Goal: Navigation & Orientation: Understand site structure

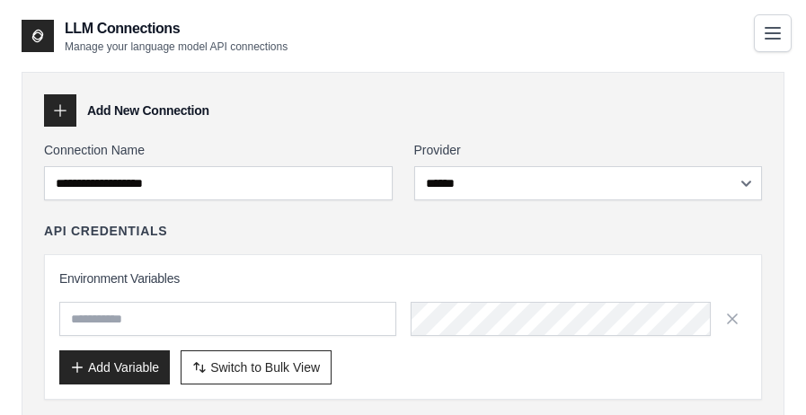
select select "******"
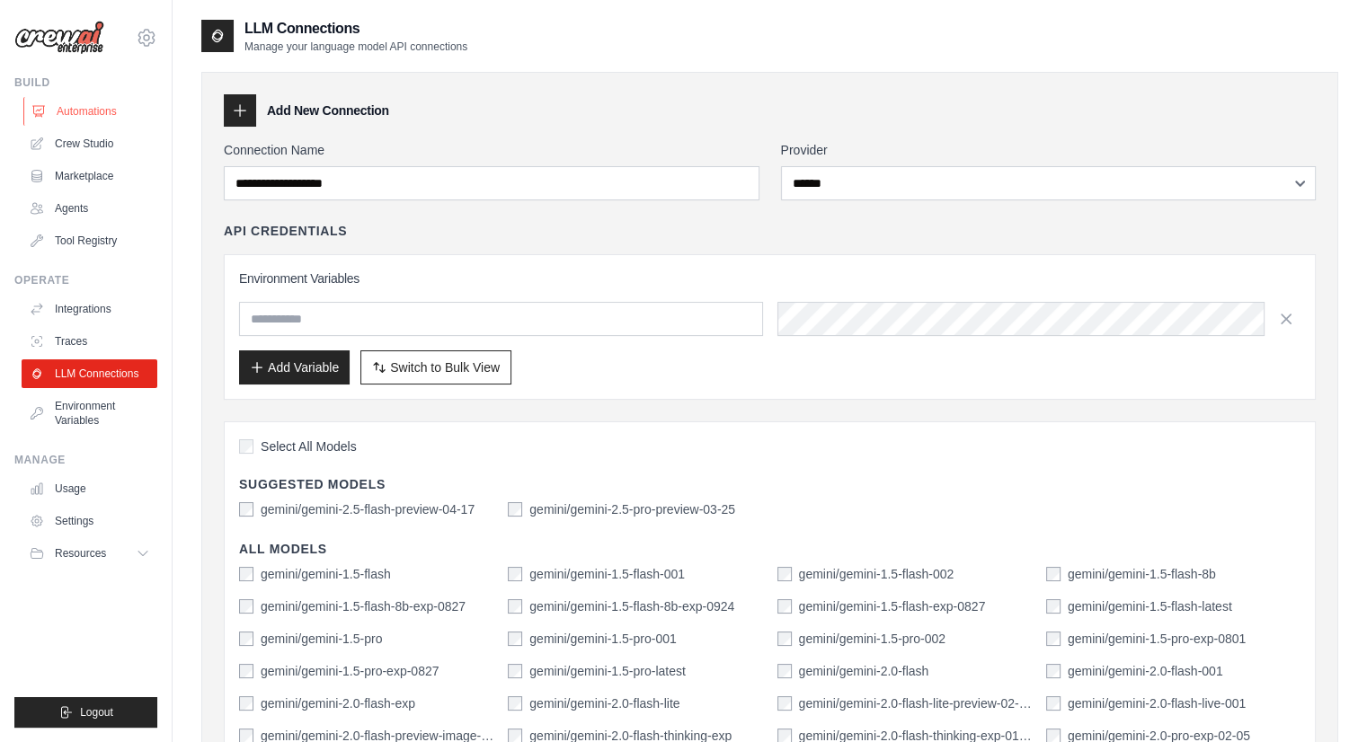
click at [84, 116] on link "Automations" at bounding box center [91, 111] width 136 height 29
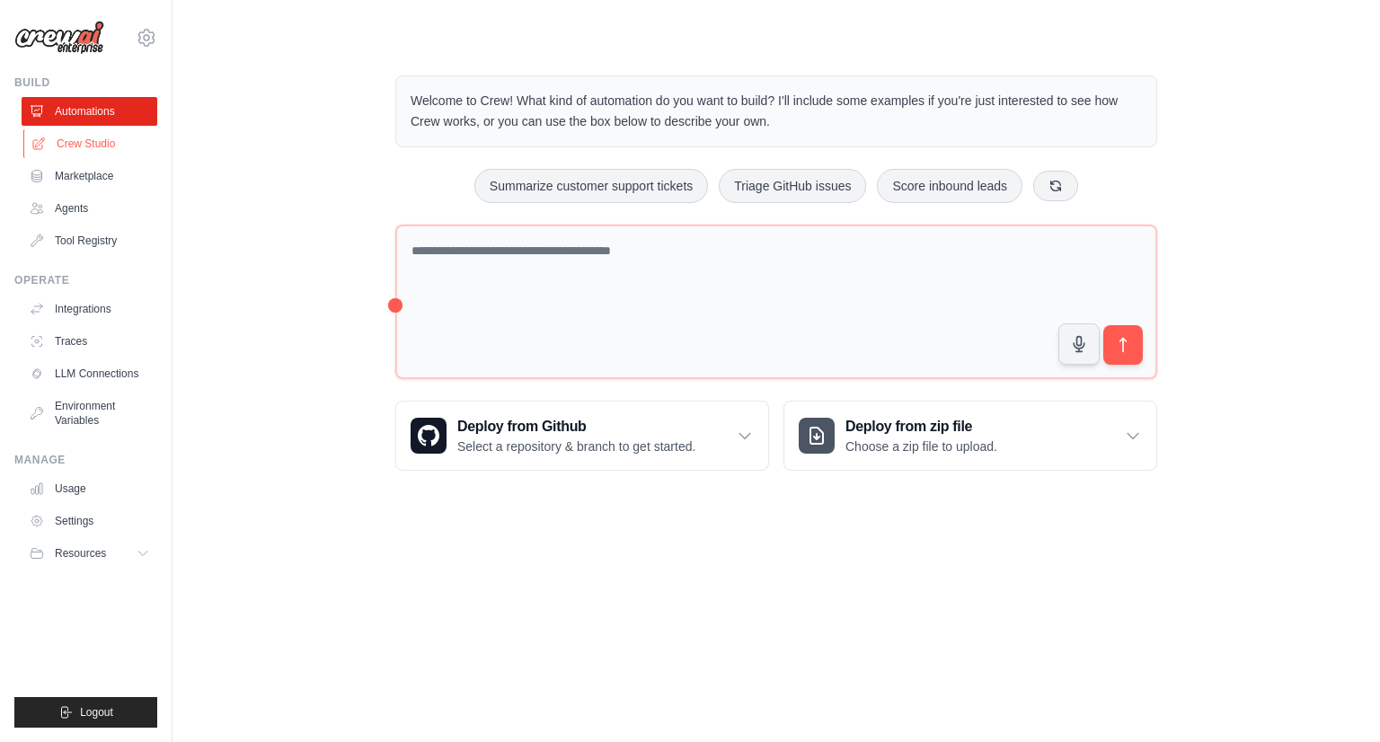
click at [90, 155] on link "Crew Studio" at bounding box center [91, 143] width 136 height 29
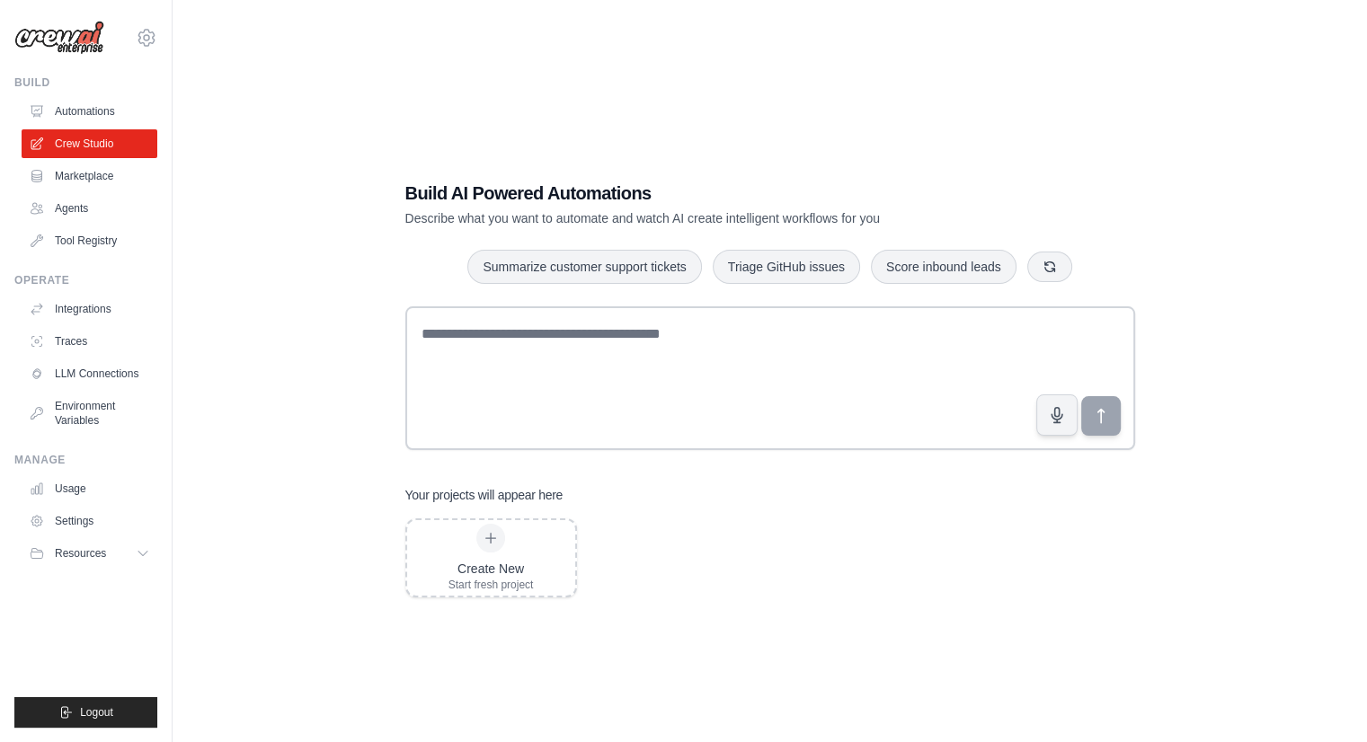
click at [88, 208] on link "Agents" at bounding box center [90, 208] width 136 height 29
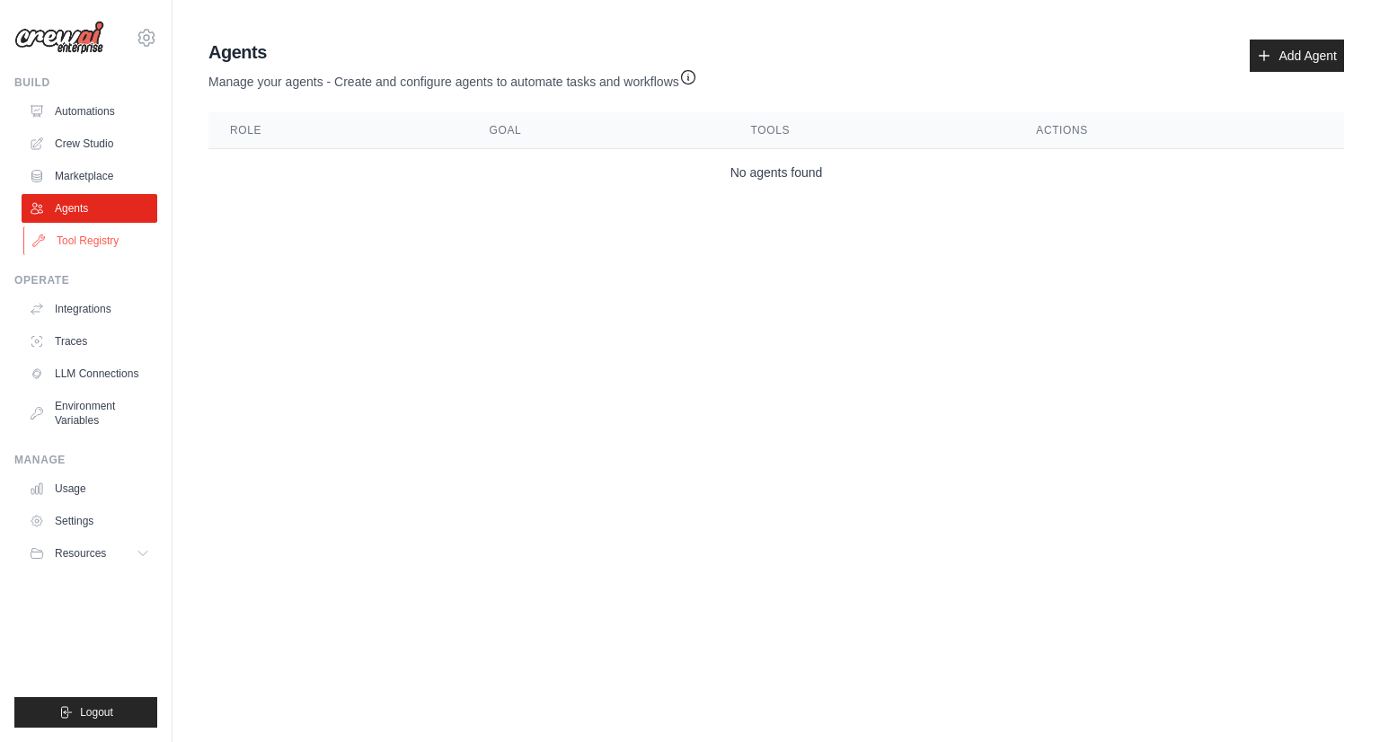
click at [103, 242] on link "Tool Registry" at bounding box center [91, 240] width 136 height 29
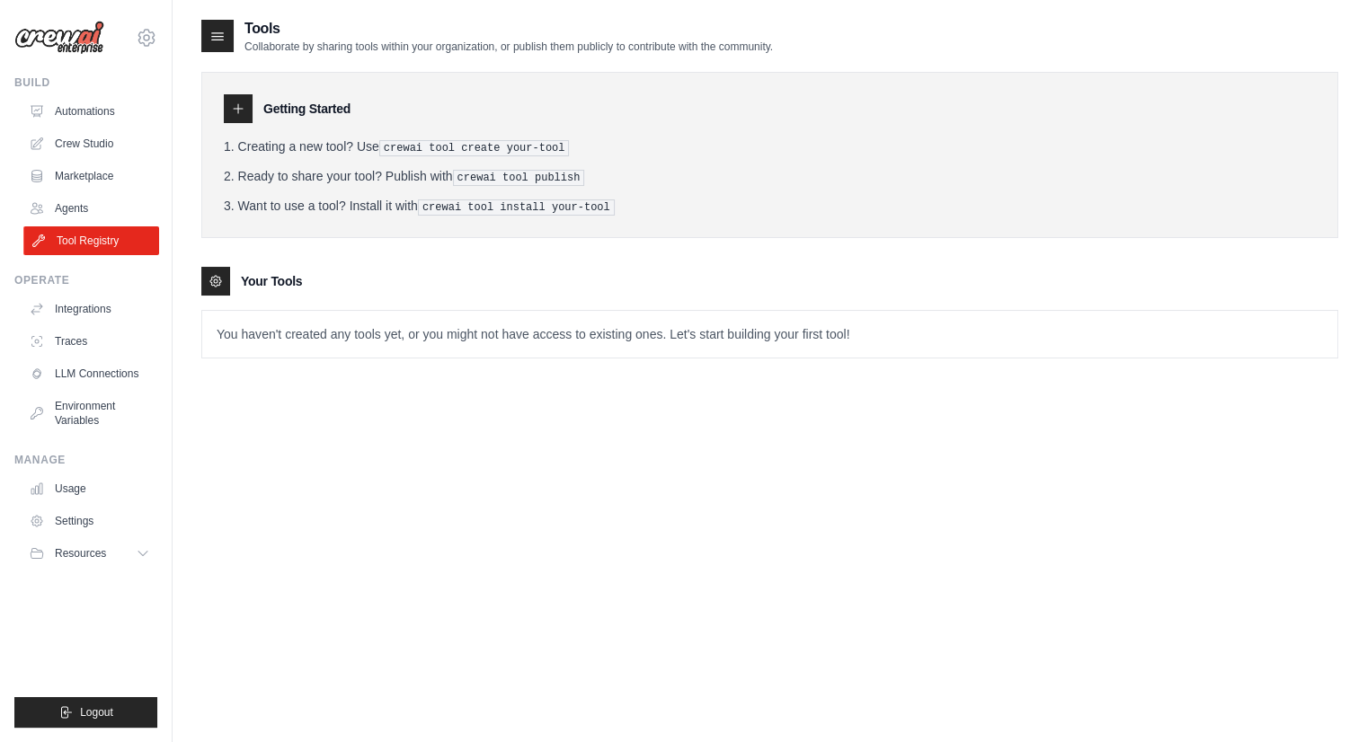
click at [101, 250] on link "Tool Registry" at bounding box center [91, 240] width 136 height 29
click at [106, 314] on link "Integrations" at bounding box center [91, 309] width 136 height 29
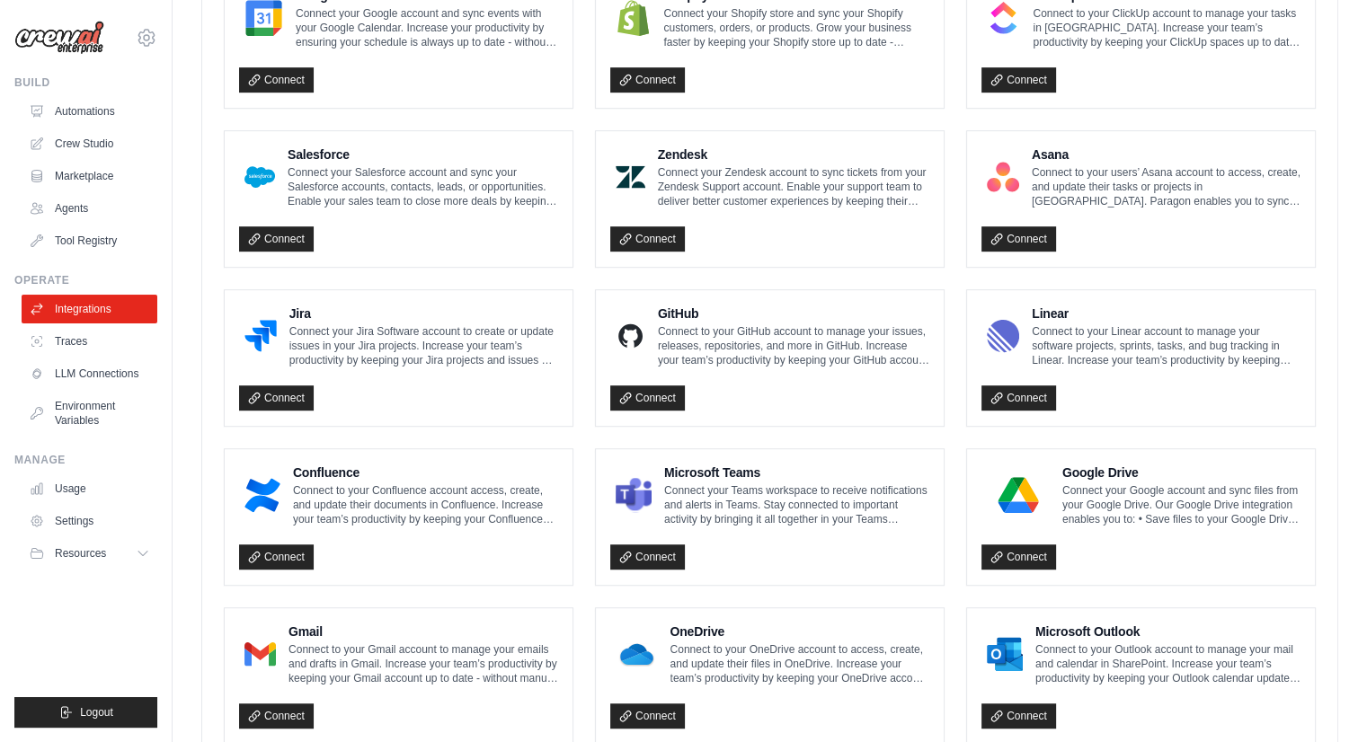
scroll to position [855, 0]
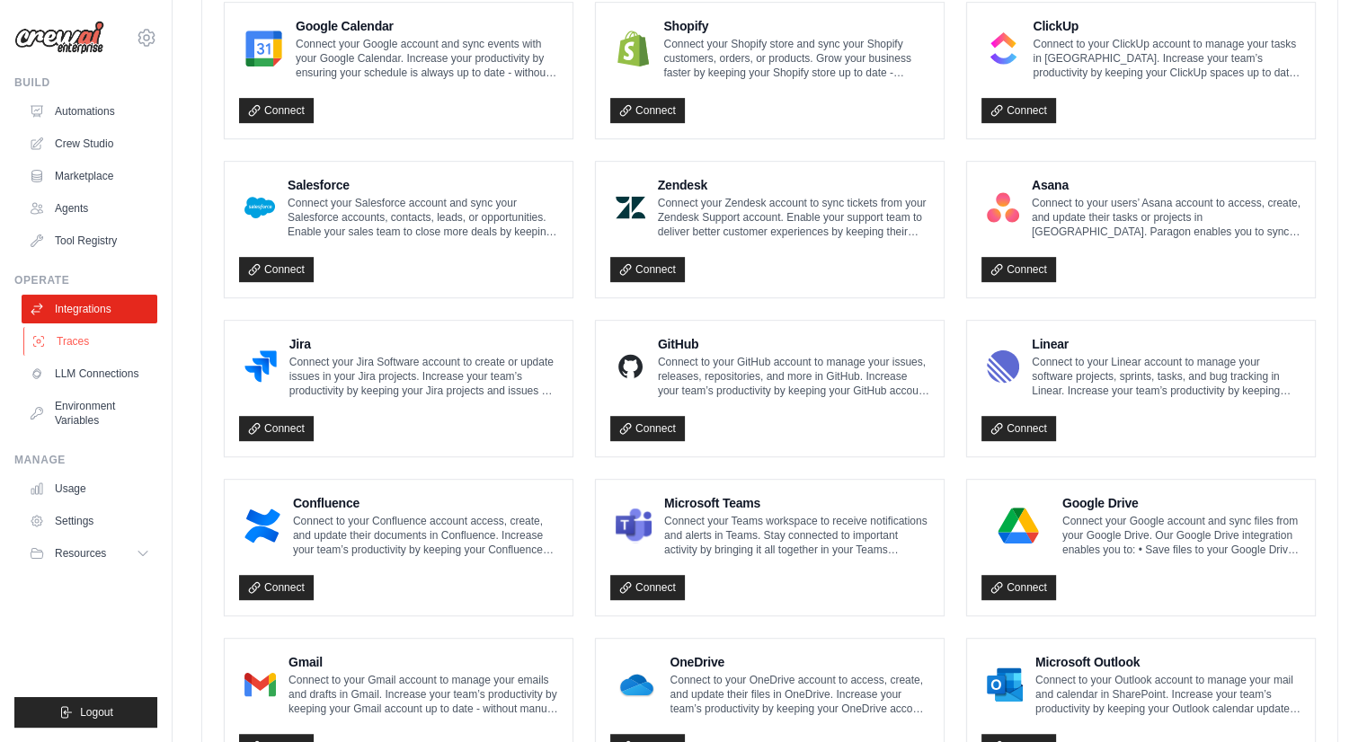
click at [88, 346] on link "Traces" at bounding box center [91, 341] width 136 height 29
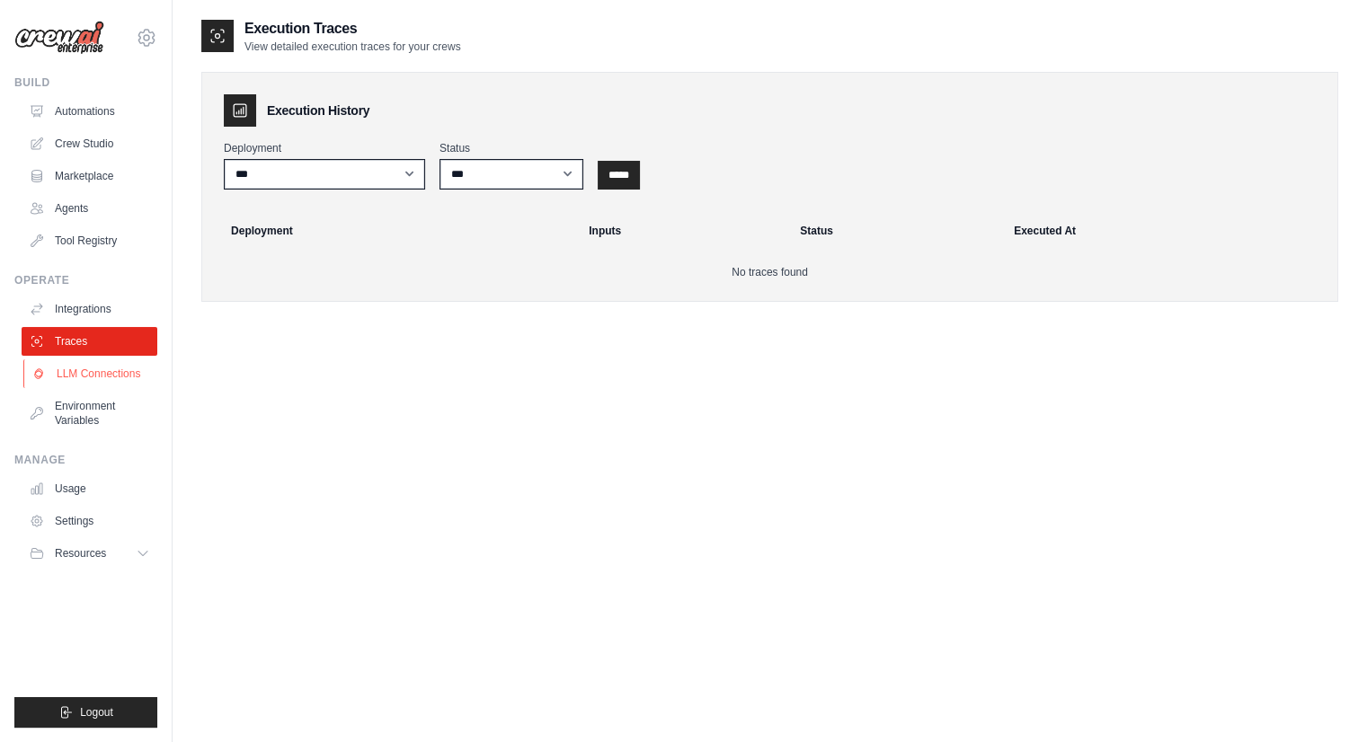
click at [108, 375] on link "LLM Connections" at bounding box center [91, 373] width 136 height 29
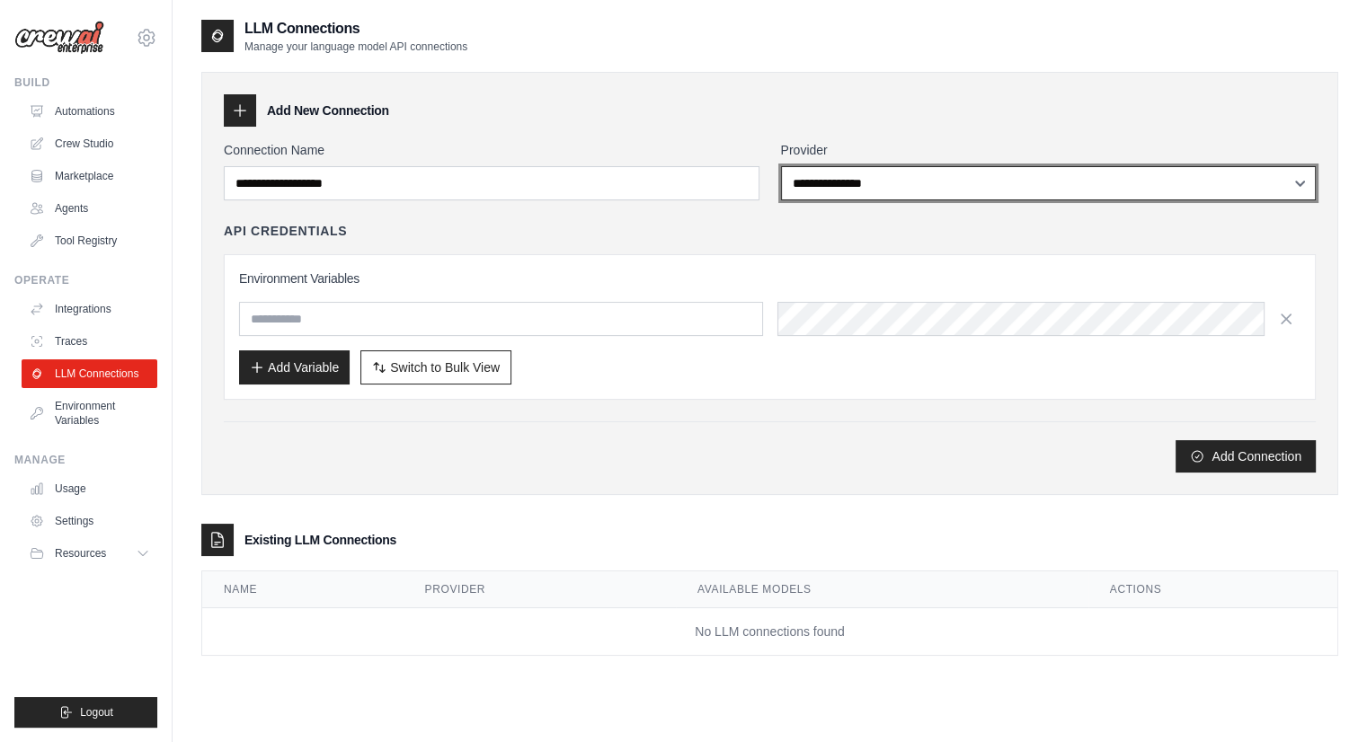
click at [939, 176] on select "**********" at bounding box center [1049, 183] width 536 height 34
click at [781, 166] on select "**********" at bounding box center [1049, 183] width 536 height 34
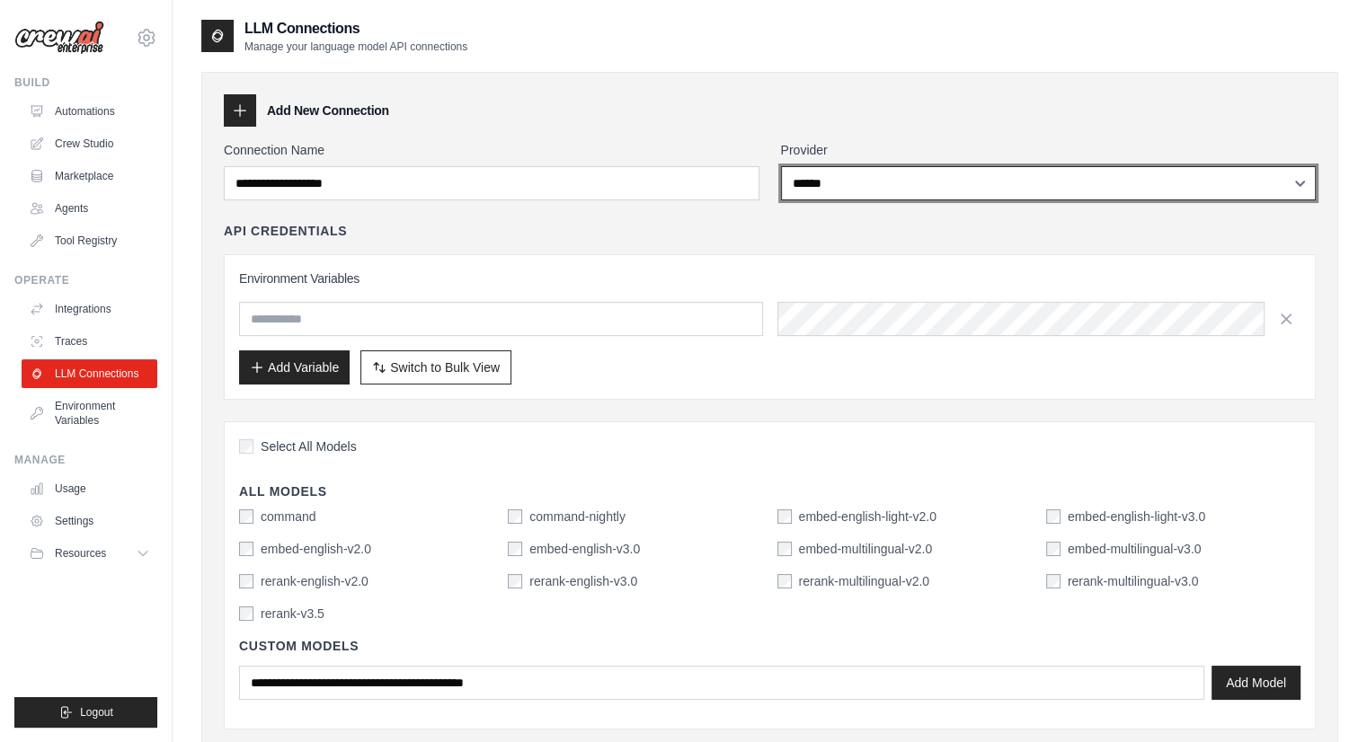
click at [839, 191] on select "**********" at bounding box center [1049, 183] width 536 height 34
select select "******"
click at [781, 166] on select "**********" at bounding box center [1049, 183] width 536 height 34
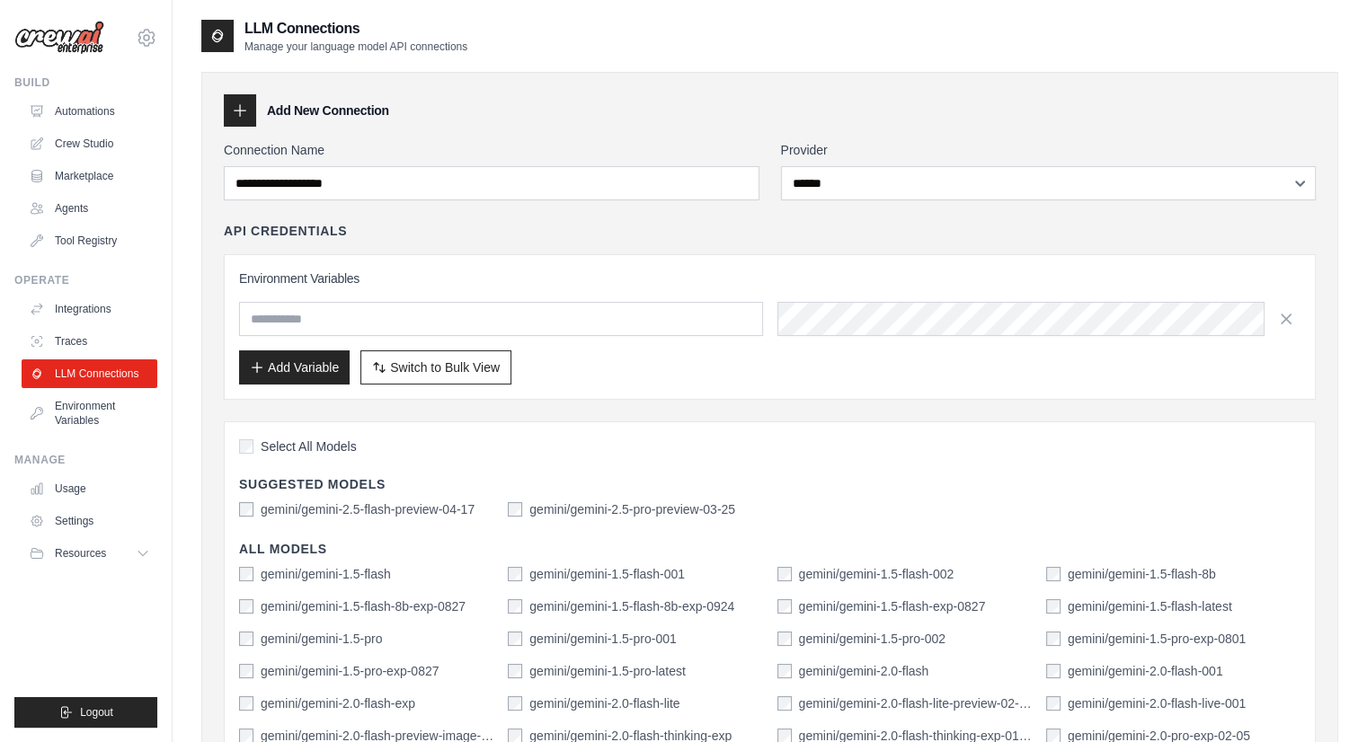
click at [597, 295] on div "Environment Variables Add Variable Switch to Bulk View Switch to Table View" at bounding box center [769, 327] width 1061 height 115
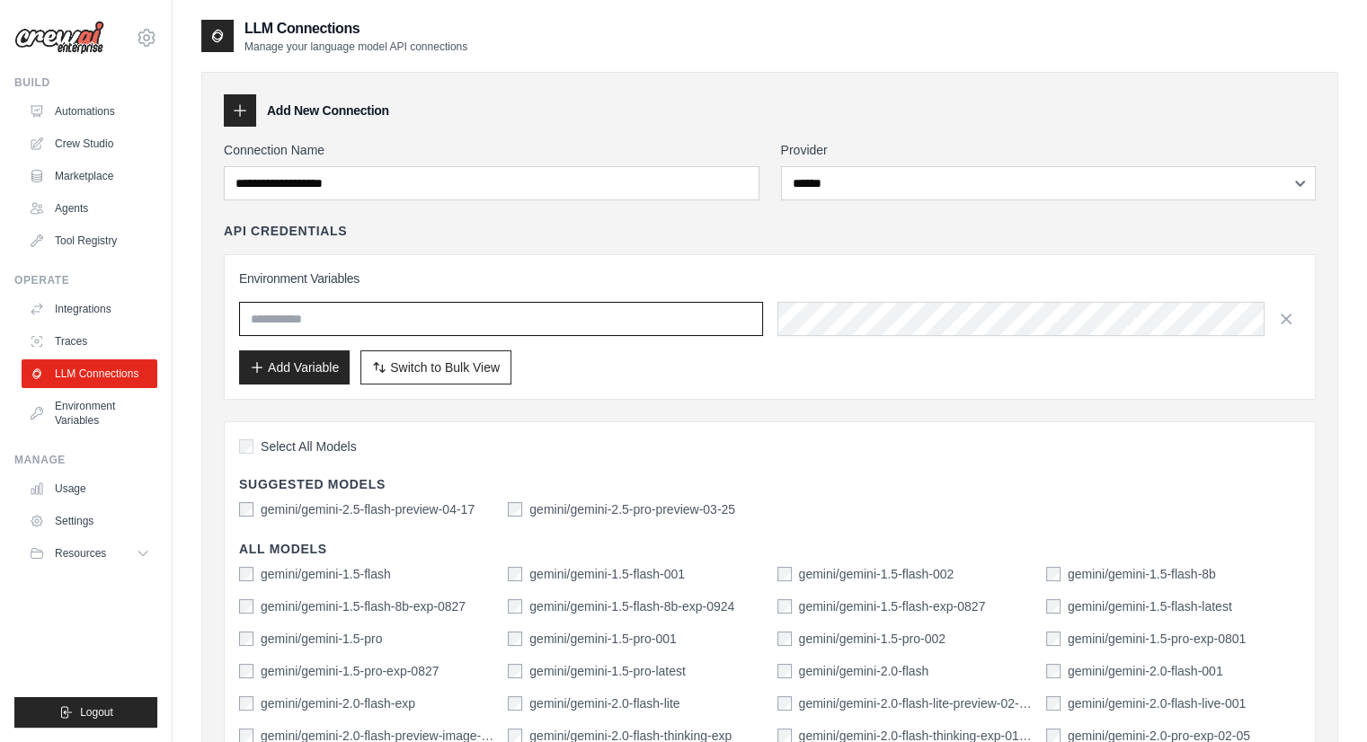
click at [592, 314] on input "text" at bounding box center [501, 319] width 524 height 34
click at [697, 306] on input "text" at bounding box center [501, 319] width 524 height 34
drag, startPoint x: 652, startPoint y: 314, endPoint x: 772, endPoint y: 315, distance: 120.4
click at [661, 314] on input "text" at bounding box center [501, 319] width 524 height 34
drag, startPoint x: 666, startPoint y: 321, endPoint x: 734, endPoint y: 321, distance: 68.3
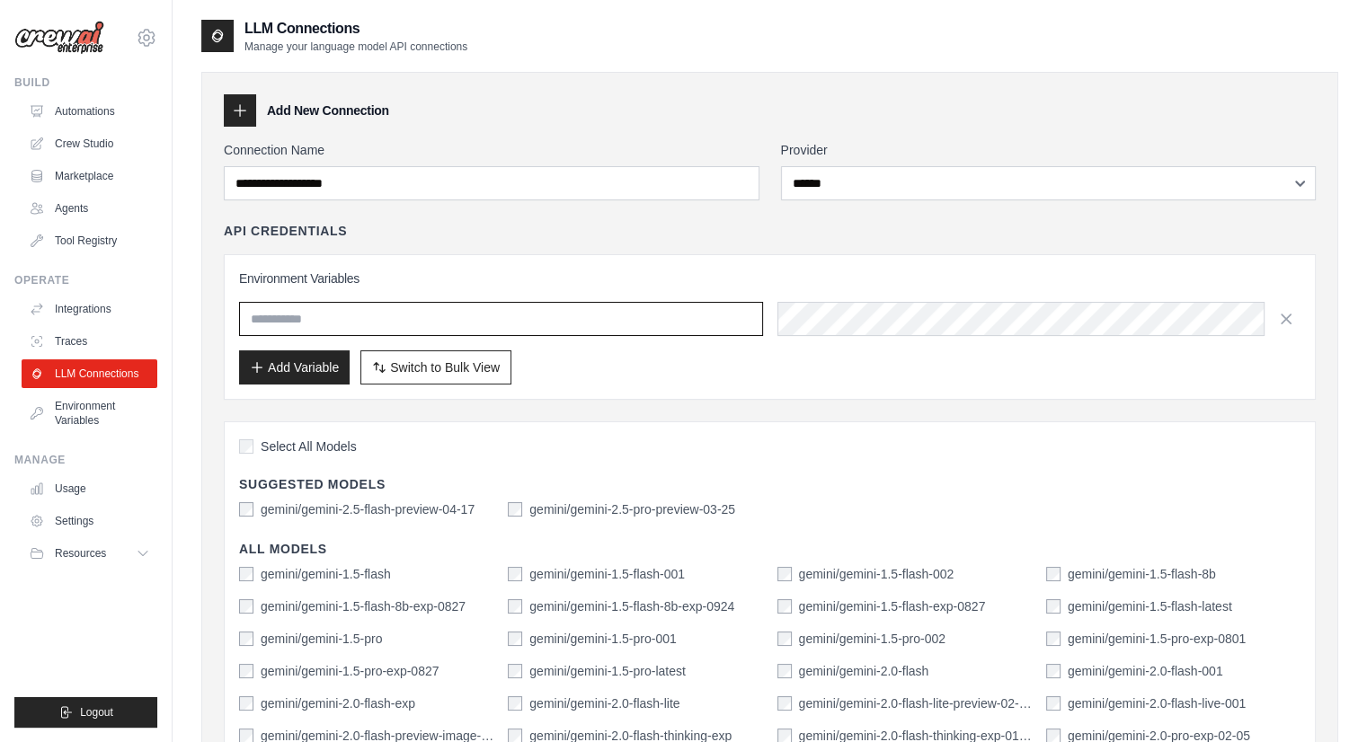
click at [665, 321] on input "text" at bounding box center [501, 319] width 524 height 34
drag, startPoint x: 673, startPoint y: 324, endPoint x: 690, endPoint y: 328, distance: 17.4
click at [672, 324] on input "text" at bounding box center [501, 319] width 524 height 34
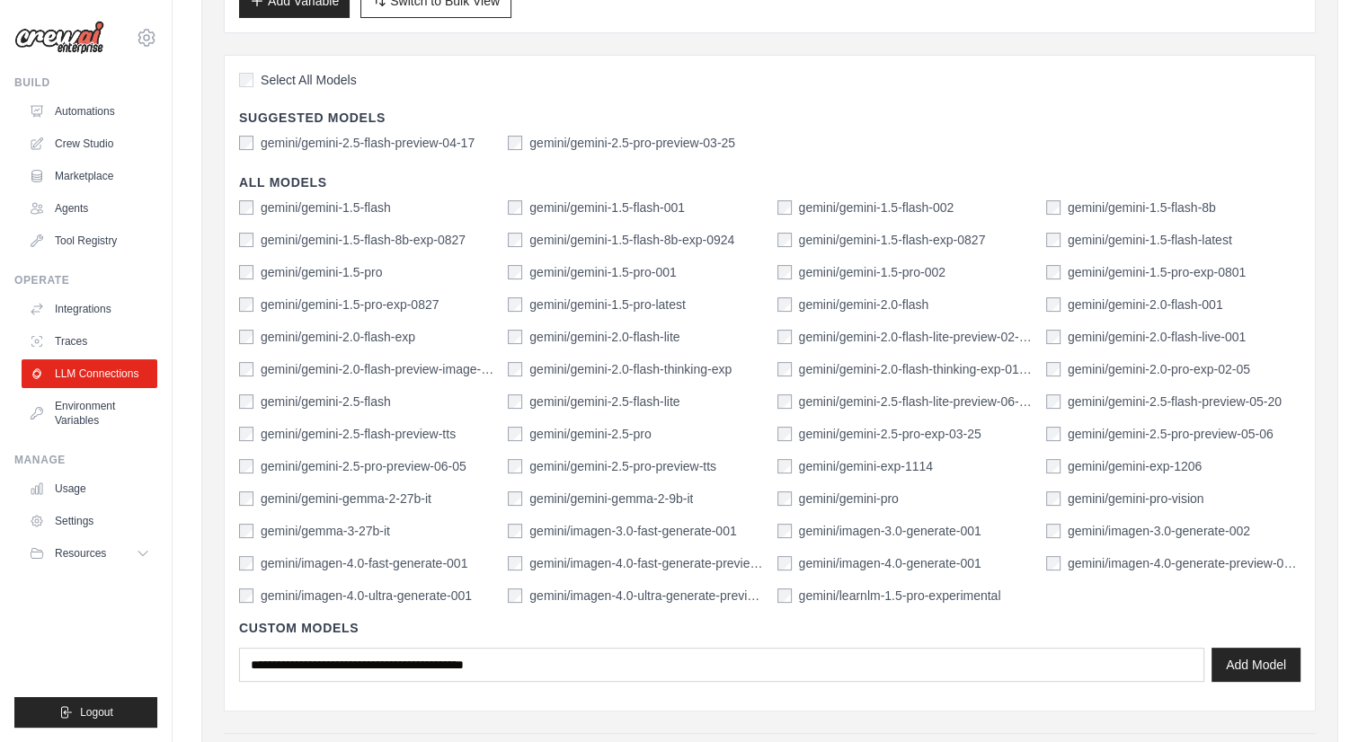
scroll to position [367, 0]
click at [98, 405] on link "Environment Variables" at bounding box center [91, 413] width 136 height 43
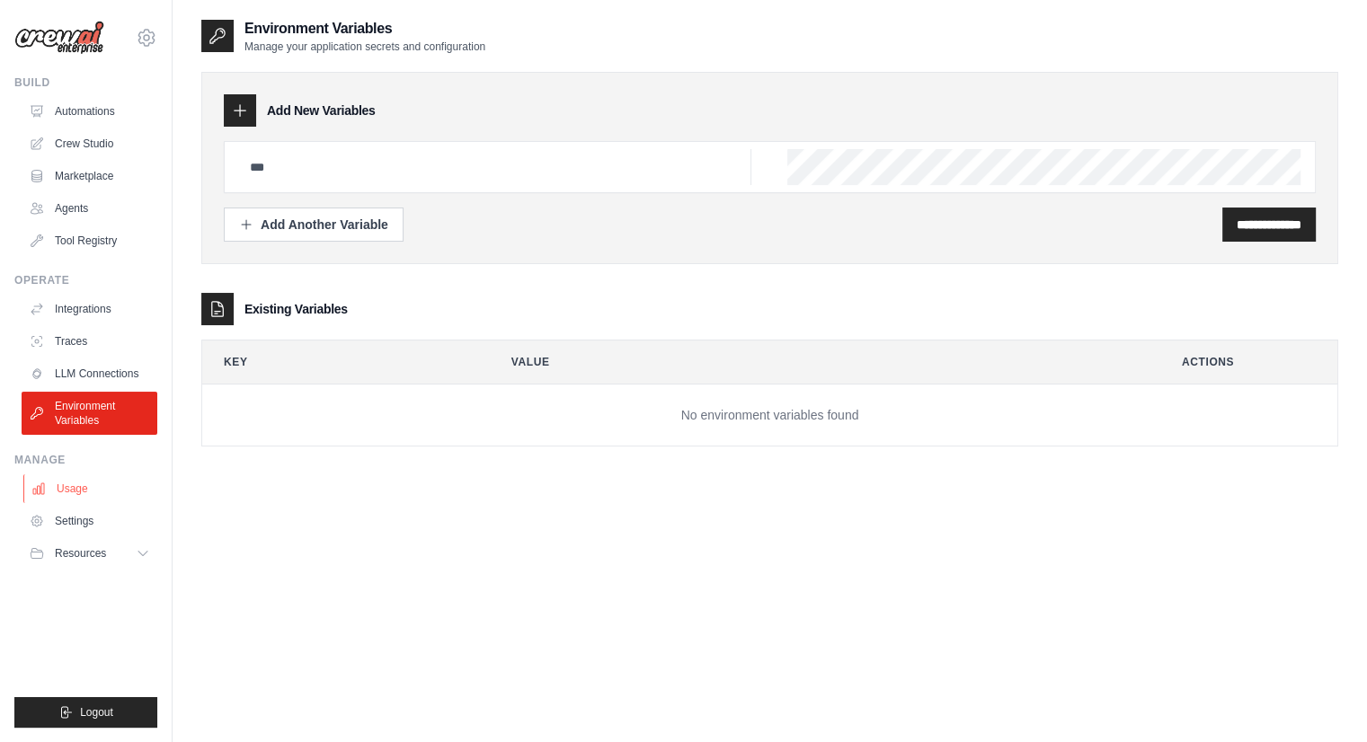
click at [111, 493] on link "Usage" at bounding box center [91, 489] width 136 height 29
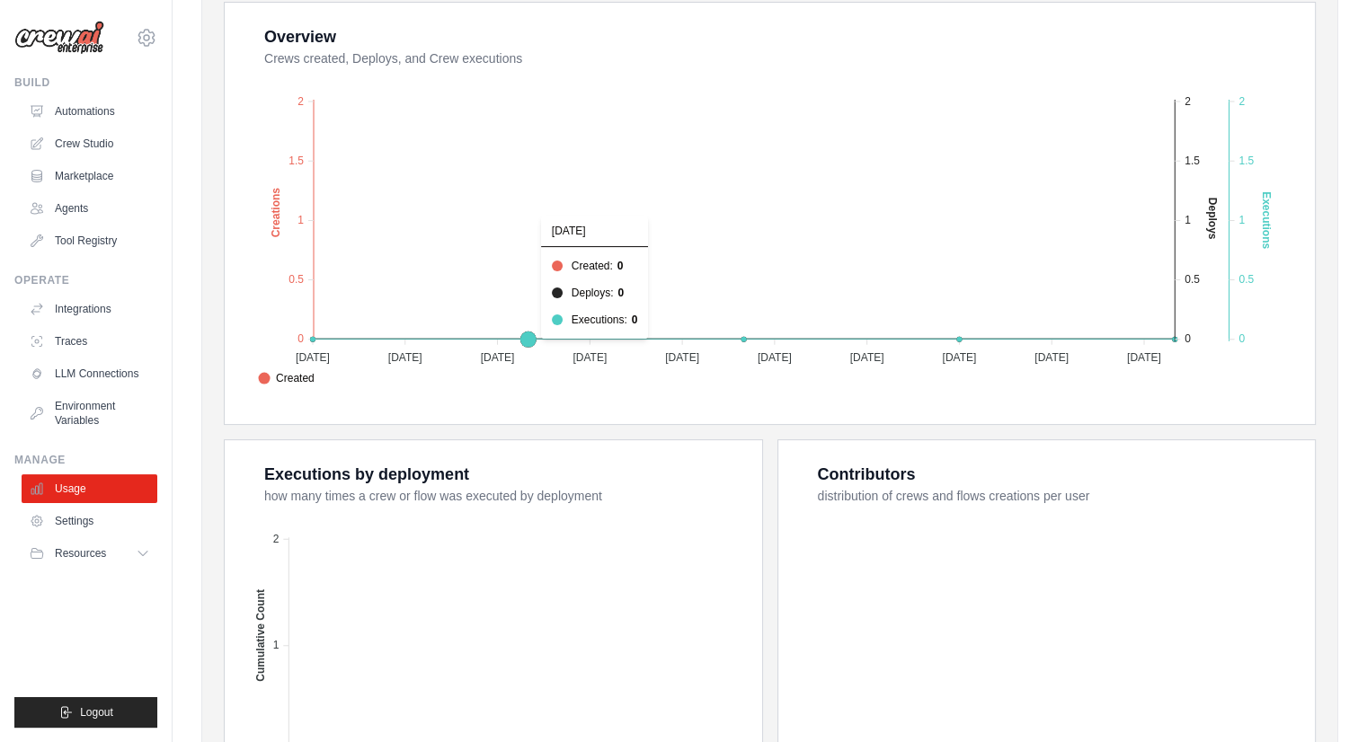
scroll to position [359, 0]
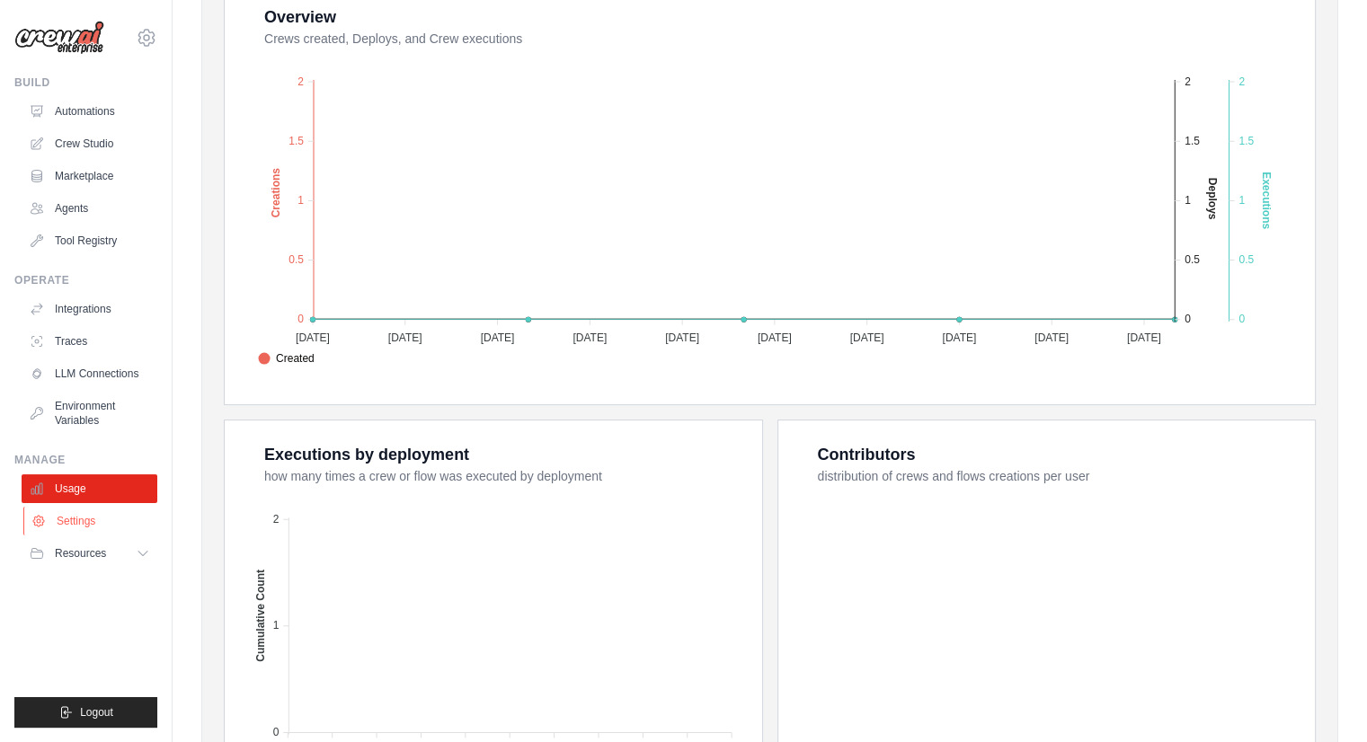
click at [98, 519] on link "Settings" at bounding box center [91, 521] width 136 height 29
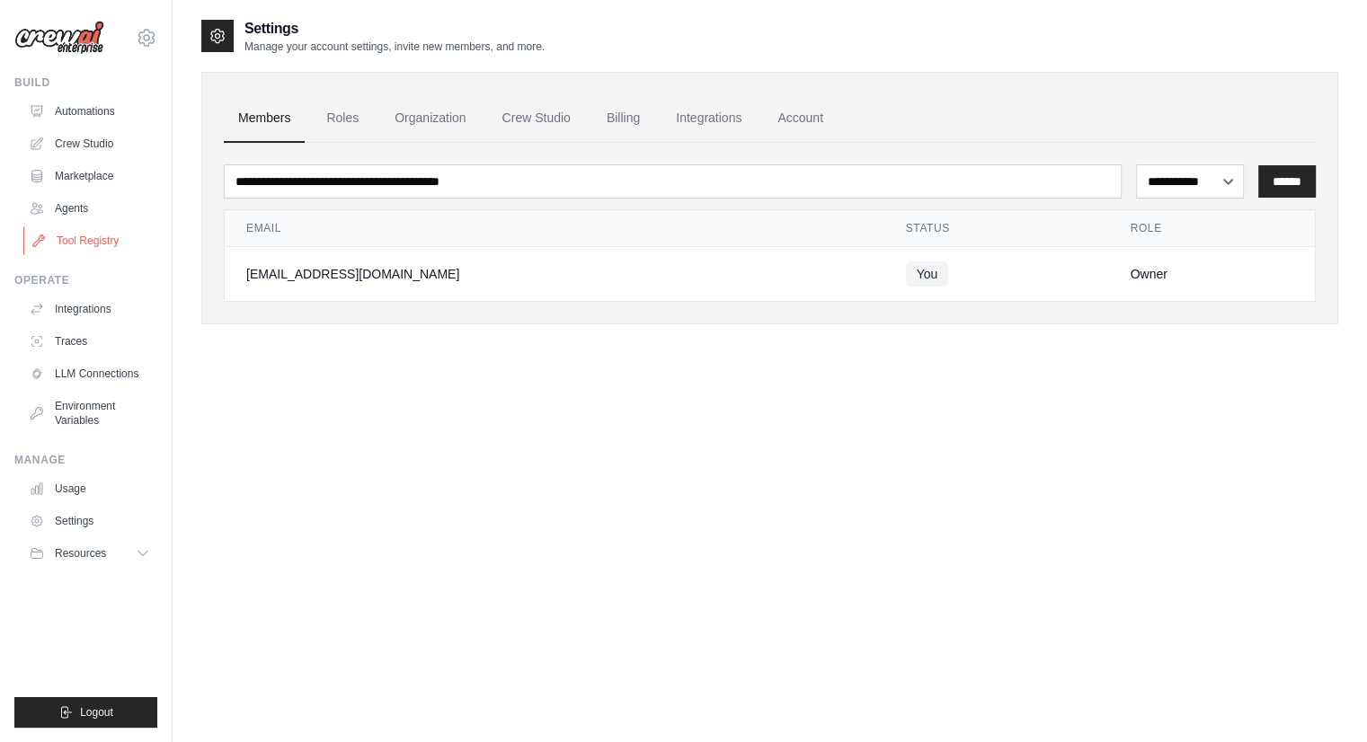
click at [97, 244] on link "Tool Registry" at bounding box center [91, 240] width 136 height 29
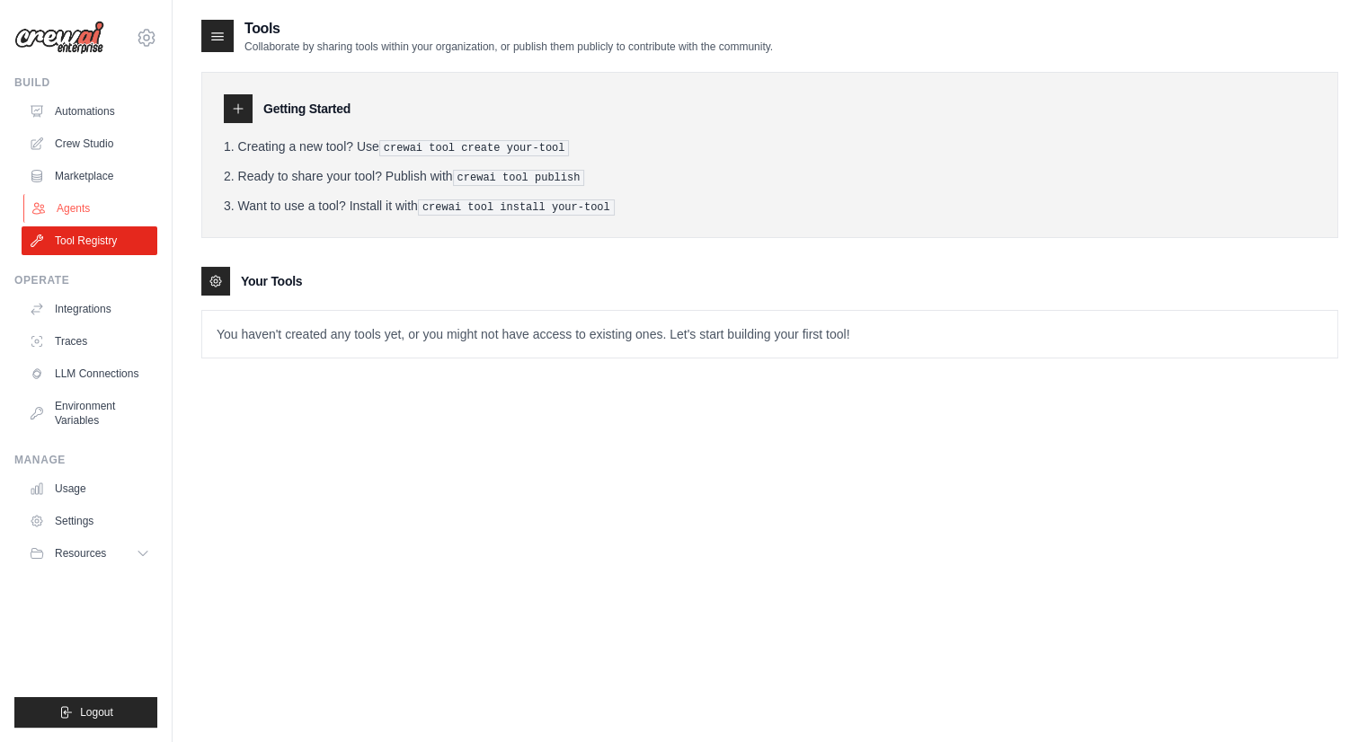
click at [91, 204] on link "Agents" at bounding box center [91, 208] width 136 height 29
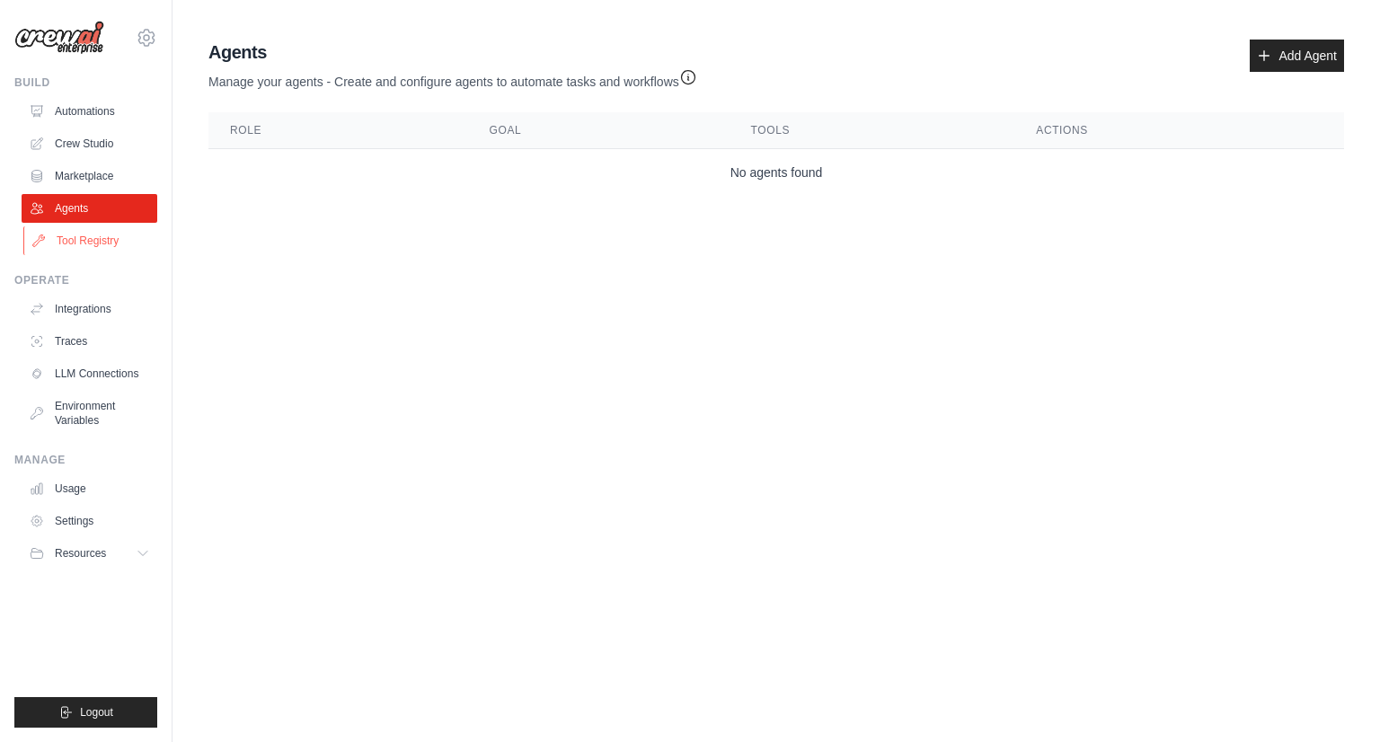
click at [101, 242] on link "Tool Registry" at bounding box center [91, 240] width 136 height 29
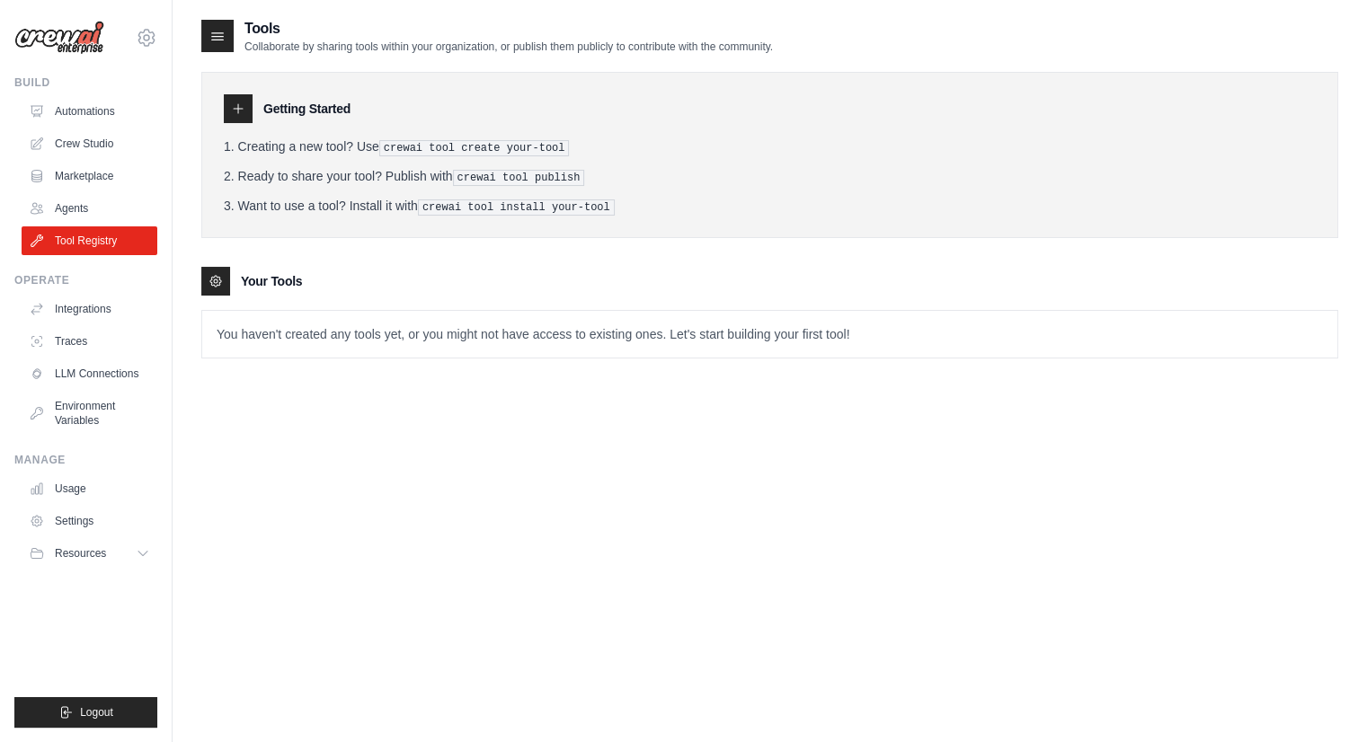
click at [101, 242] on link "Tool Registry" at bounding box center [90, 240] width 136 height 29
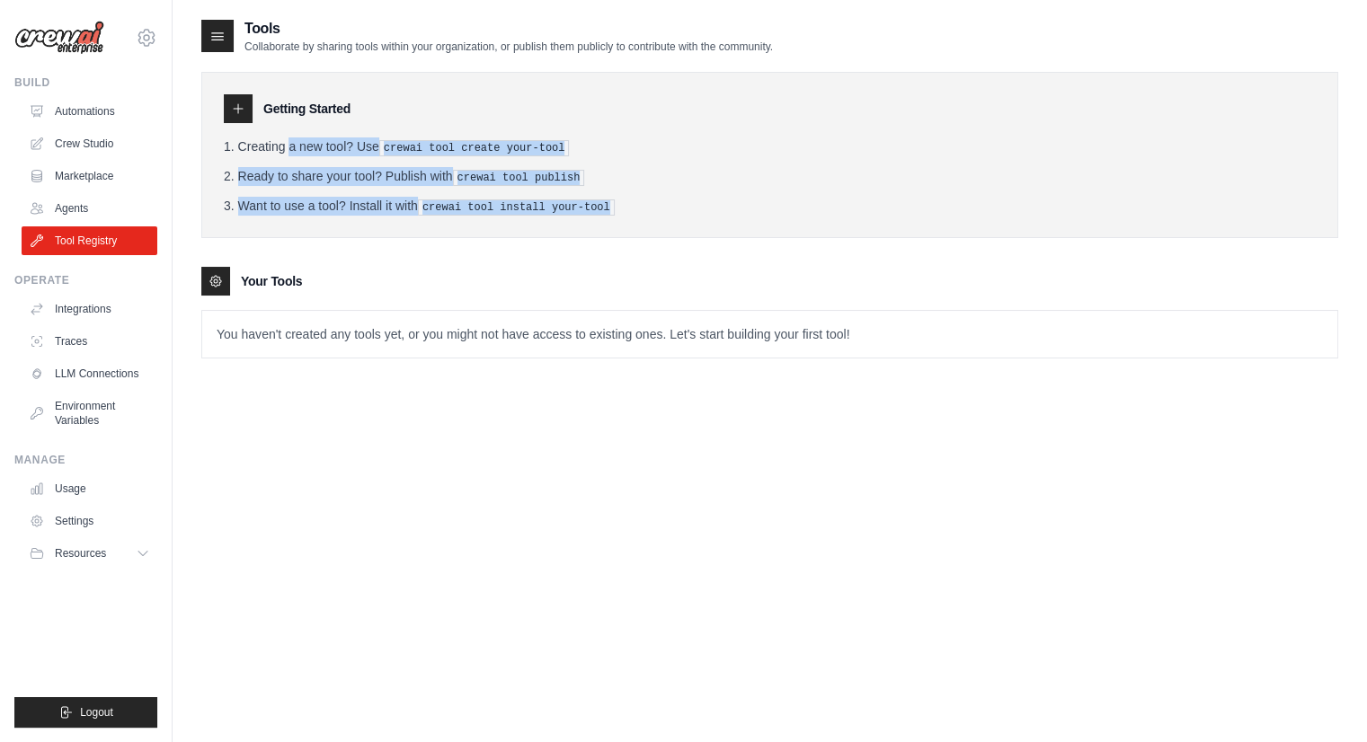
drag, startPoint x: 219, startPoint y: 135, endPoint x: 633, endPoint y: 209, distance: 420.1
click at [633, 209] on div "Getting Started Creating a new tool? Use crewai tool create your-tool Ready to …" at bounding box center [769, 155] width 1137 height 166
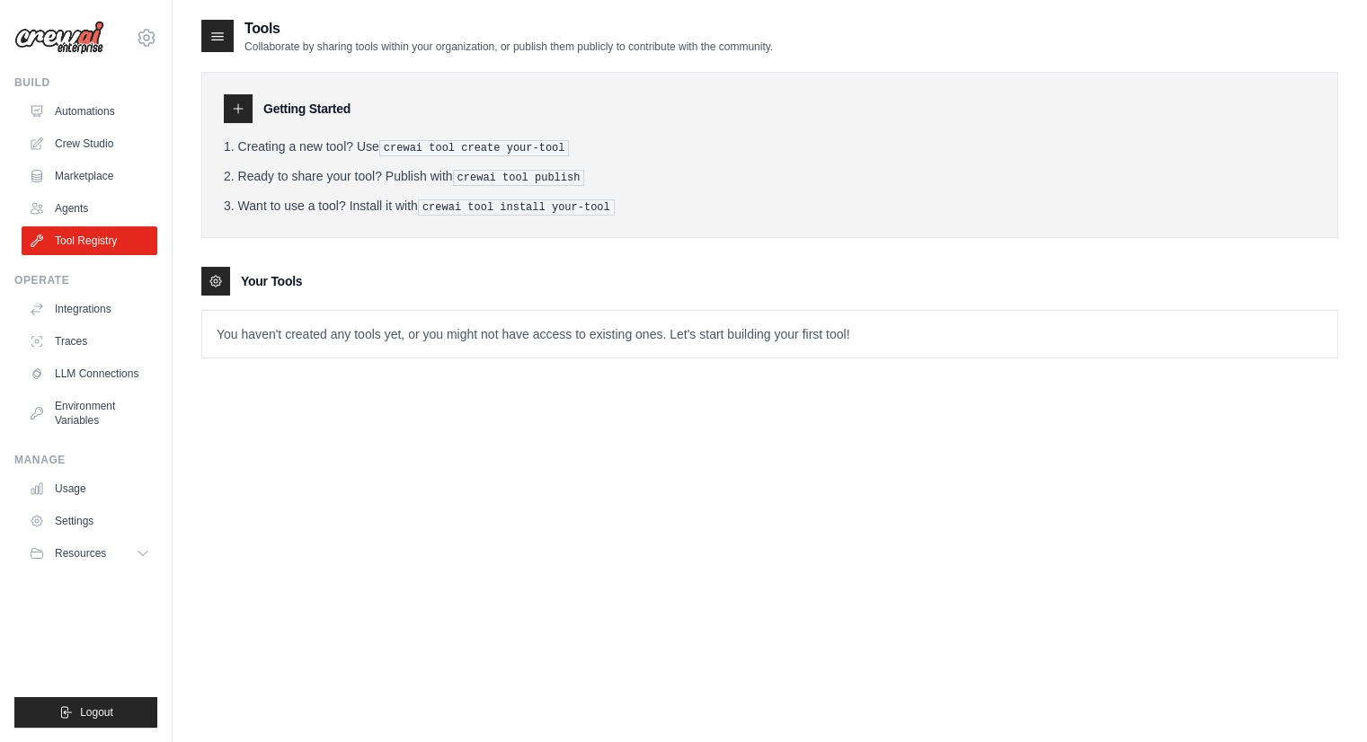
click at [633, 209] on li "Want to use a tool? Install it with crewai tool install your-tool" at bounding box center [770, 206] width 1092 height 19
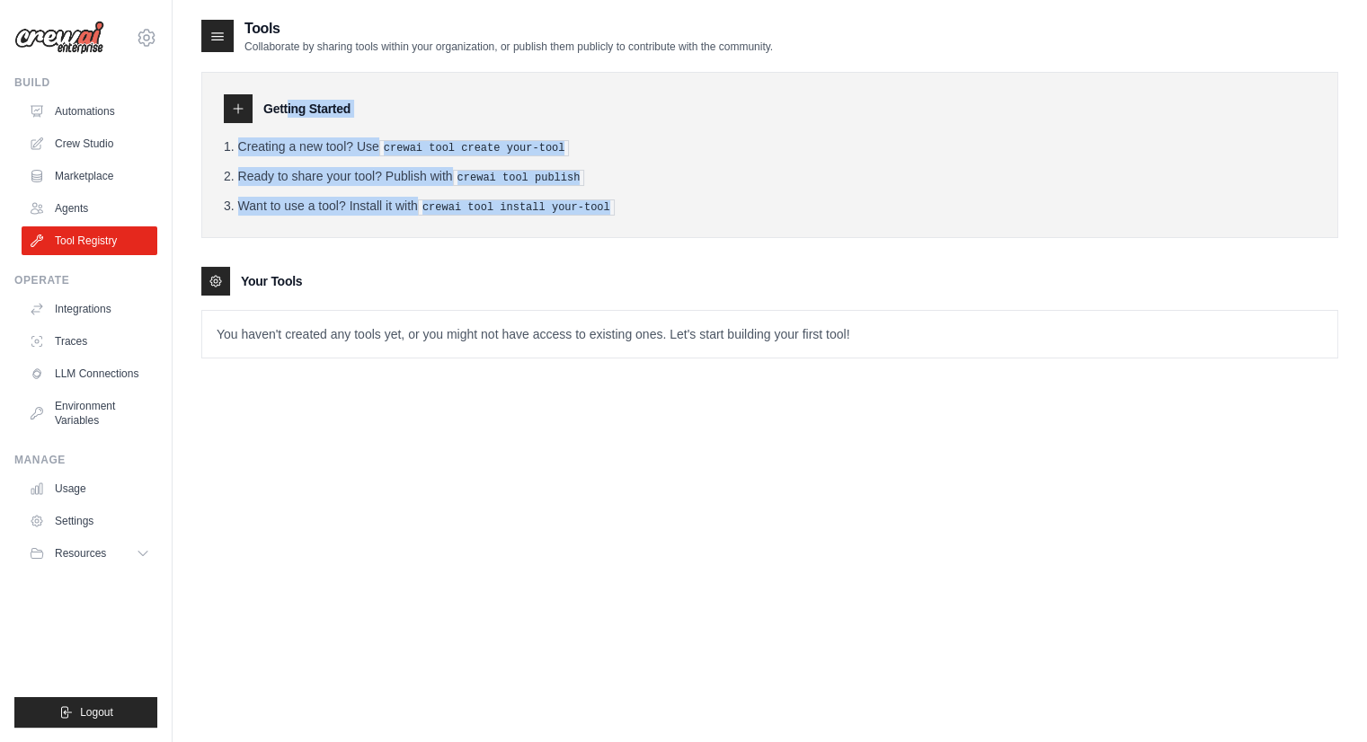
drag, startPoint x: 527, startPoint y: 198, endPoint x: 186, endPoint y: 114, distance: 350.7
click at [191, 111] on div "Tools Collaborate by sharing tools within your organization, or publish them pu…" at bounding box center [770, 389] width 1194 height 742
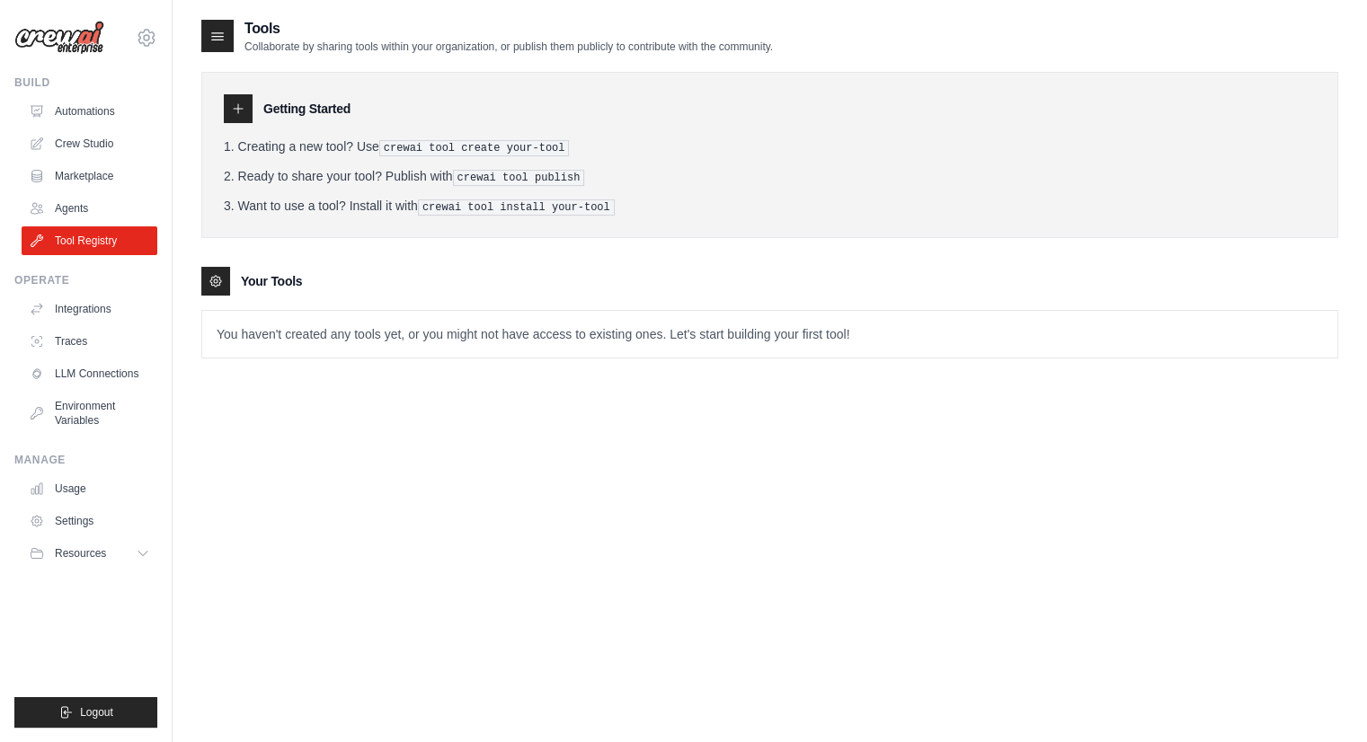
click at [100, 158] on ul "Automations Crew Studio Marketplace Agents Tool Registry" at bounding box center [90, 176] width 136 height 158
click at [97, 141] on link "Crew Studio" at bounding box center [91, 143] width 136 height 29
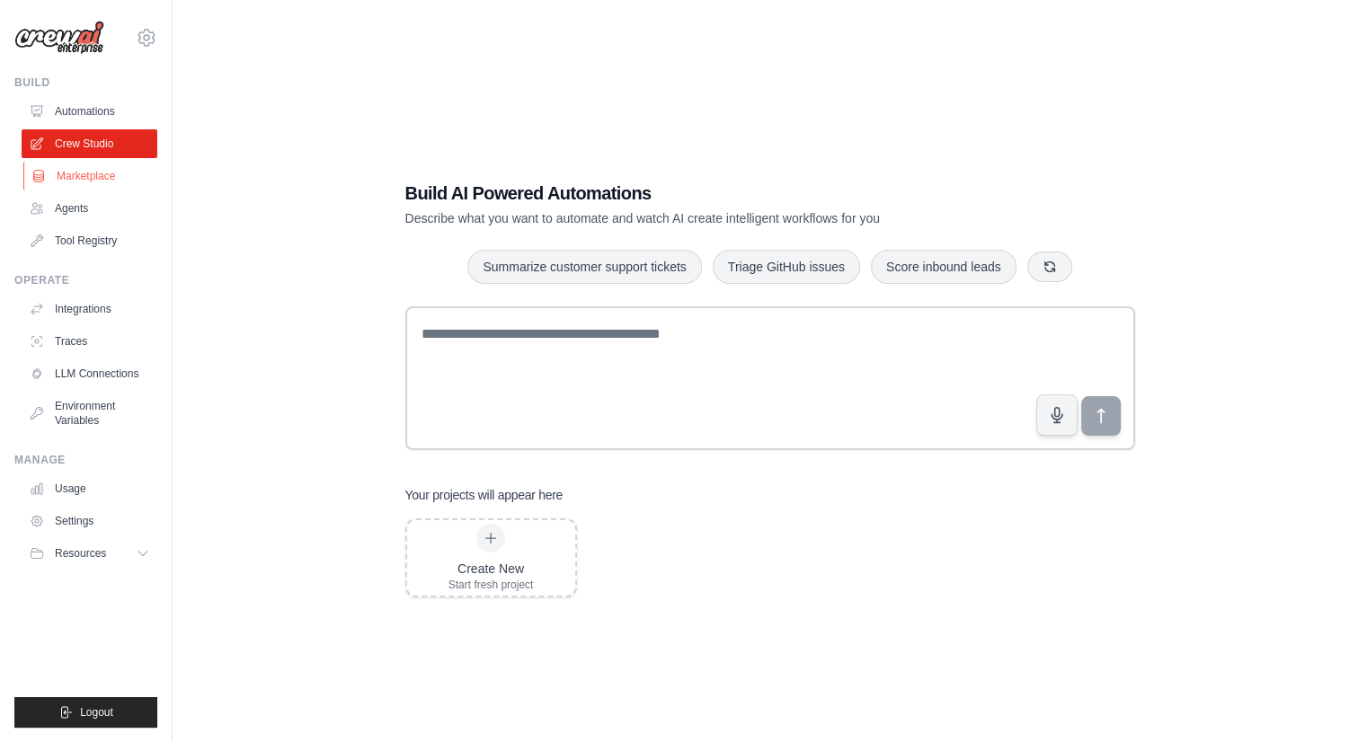
click at [101, 179] on link "Marketplace" at bounding box center [91, 176] width 136 height 29
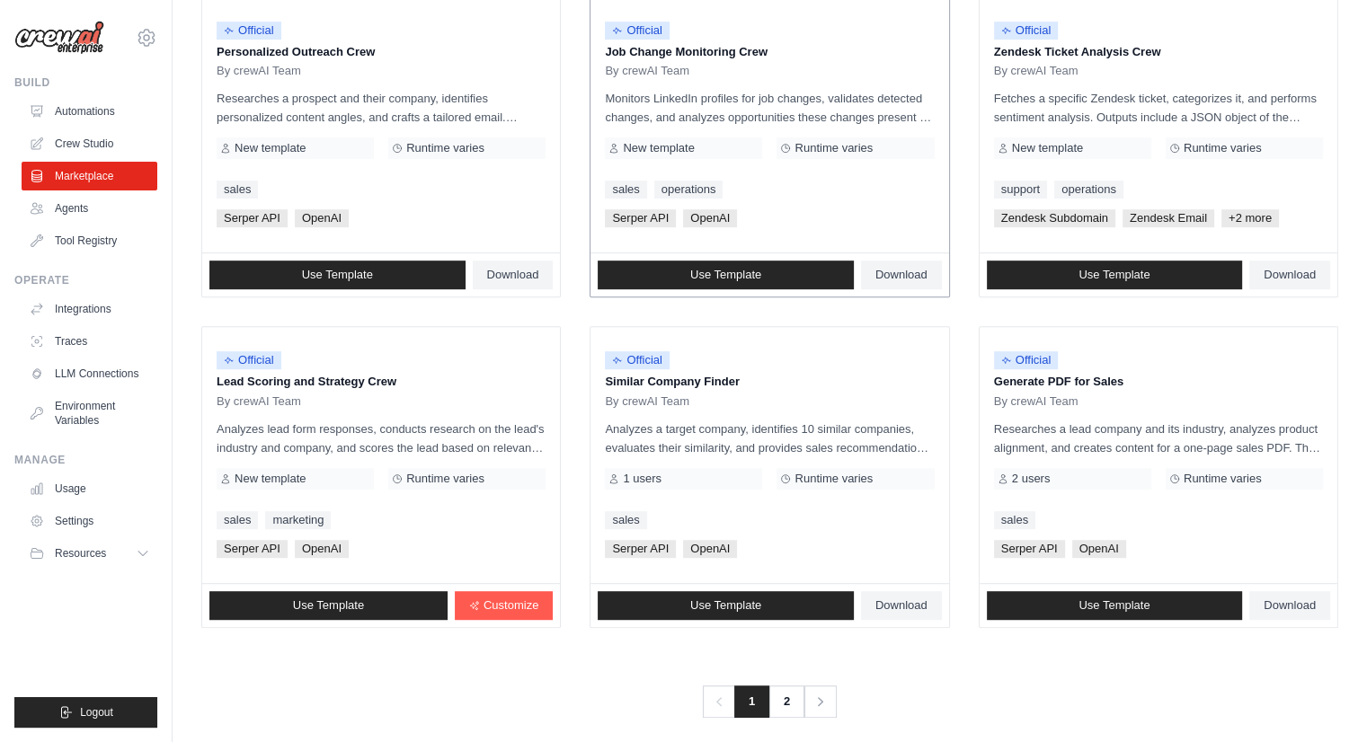
scroll to position [920, 0]
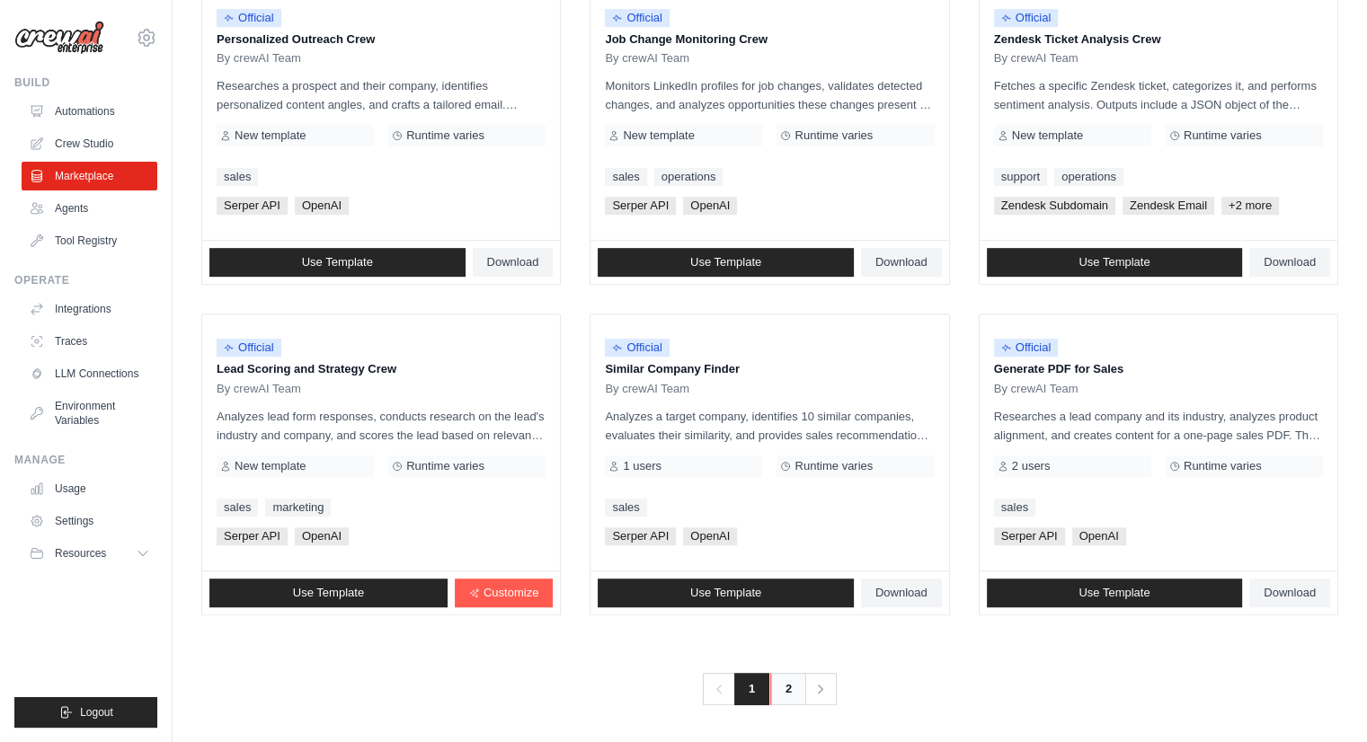
click at [792, 691] on link "2" at bounding box center [788, 689] width 36 height 32
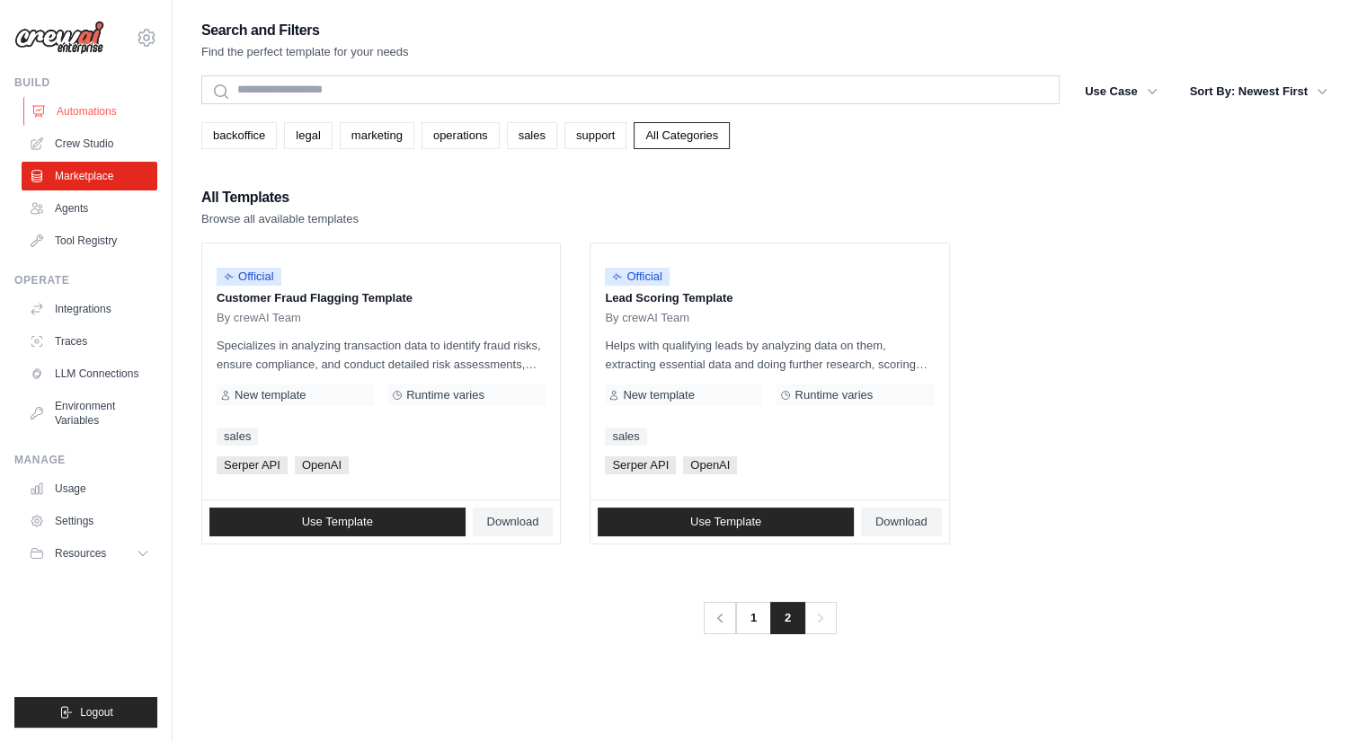
click at [100, 110] on link "Automations" at bounding box center [91, 111] width 136 height 29
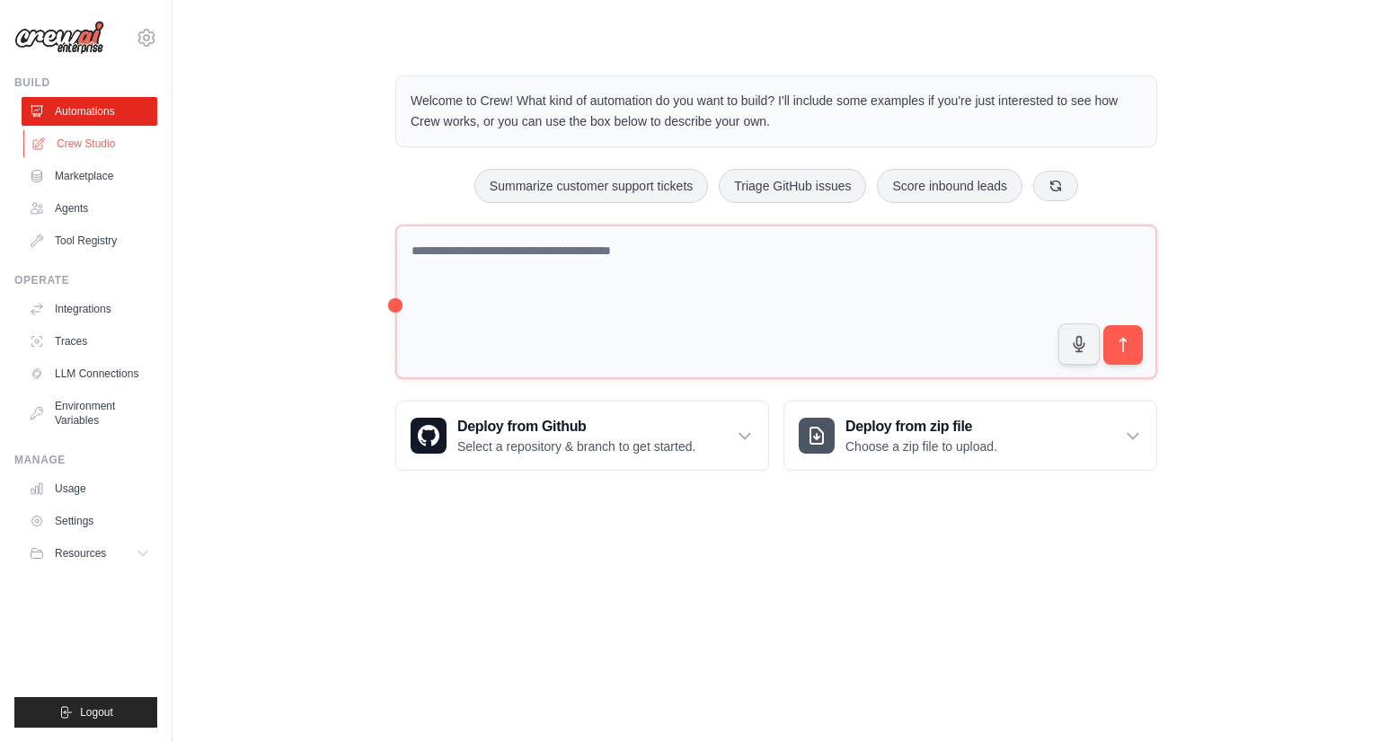
click at [96, 148] on link "Crew Studio" at bounding box center [91, 143] width 136 height 29
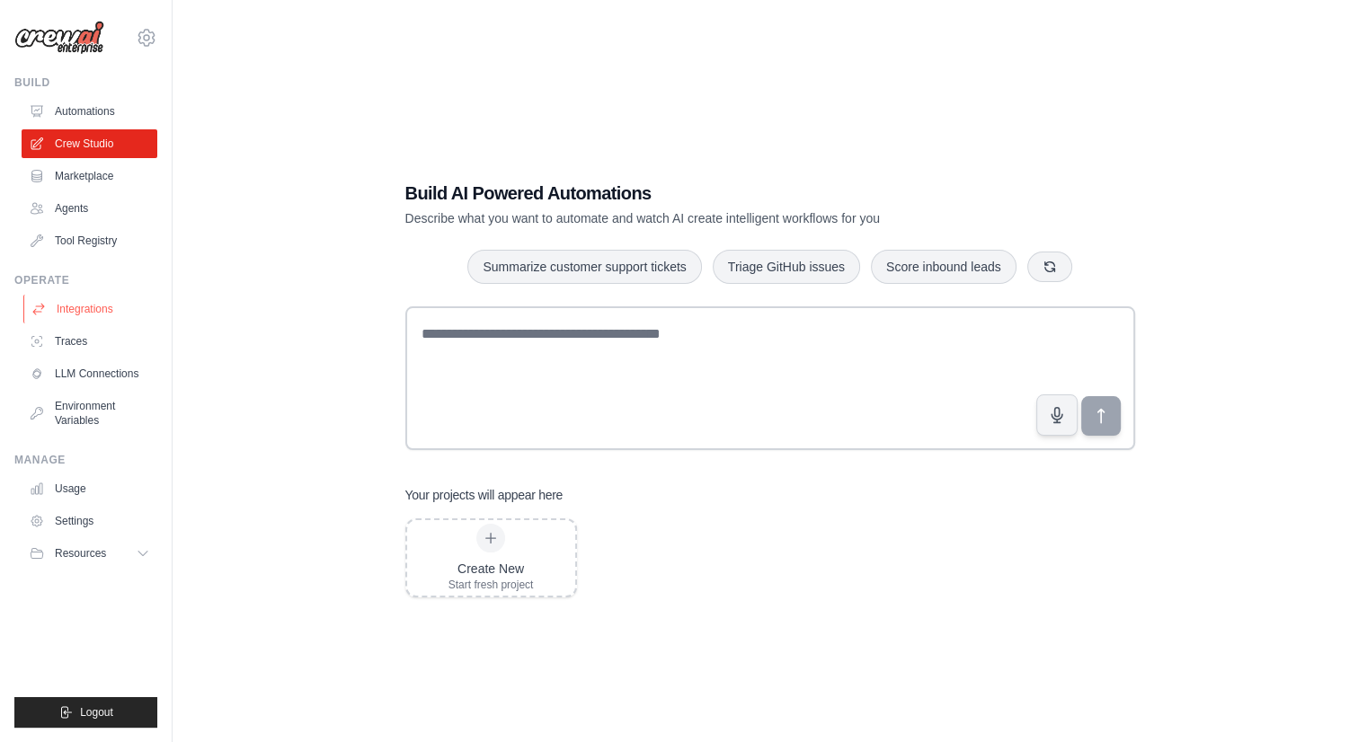
click at [77, 306] on link "Integrations" at bounding box center [91, 309] width 136 height 29
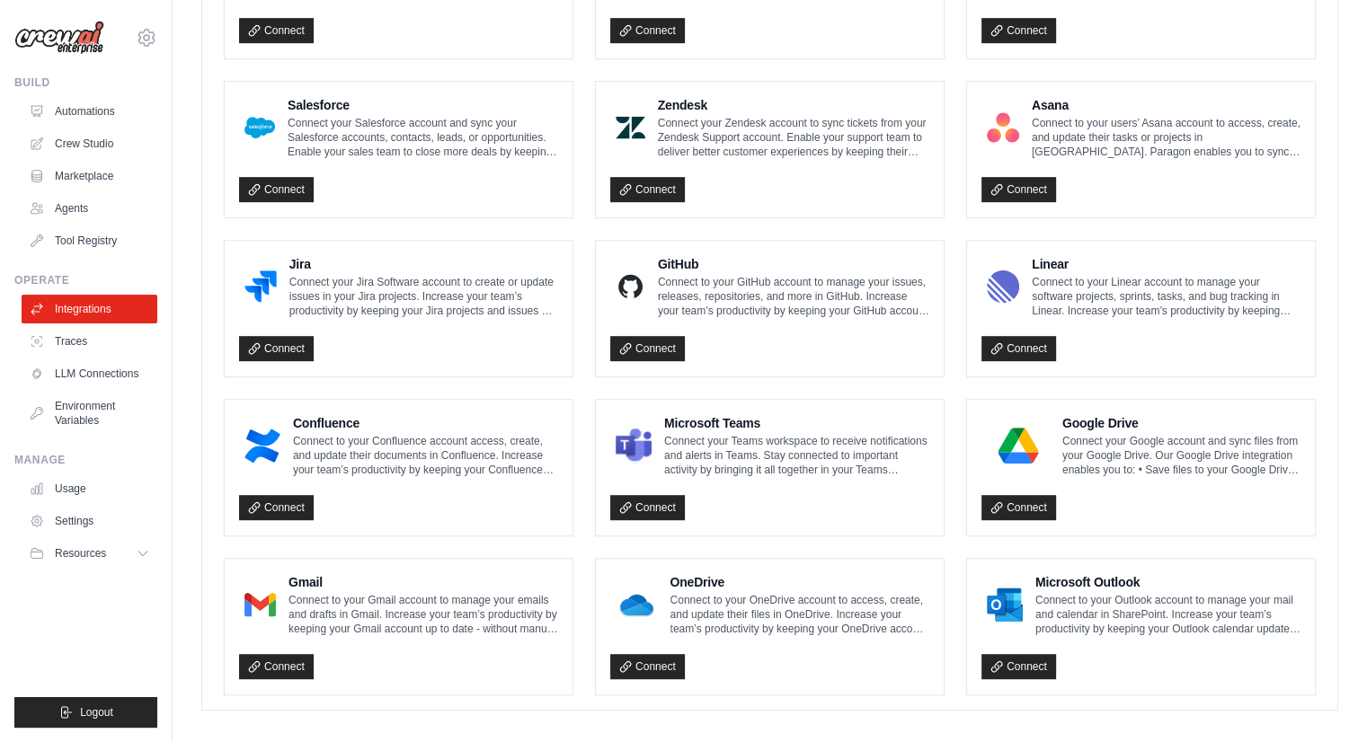
scroll to position [945, 0]
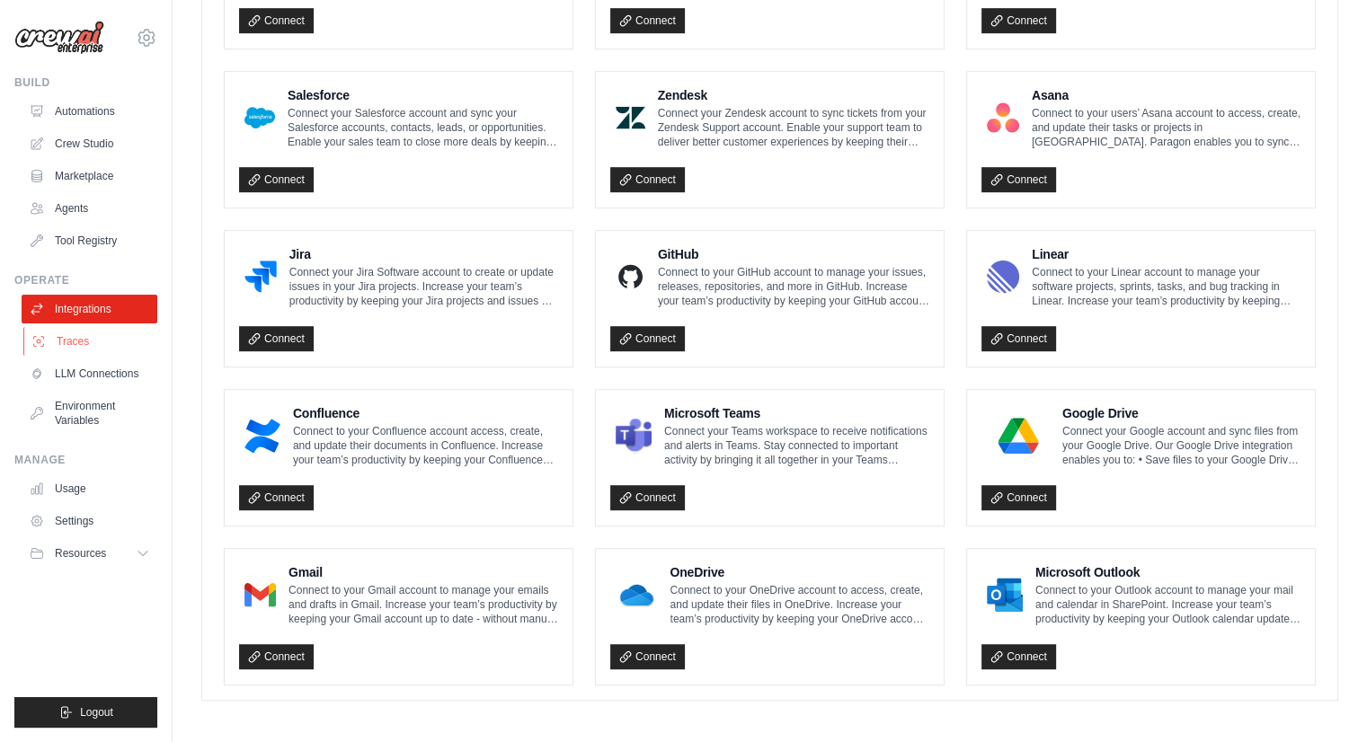
click at [76, 352] on link "Traces" at bounding box center [91, 341] width 136 height 29
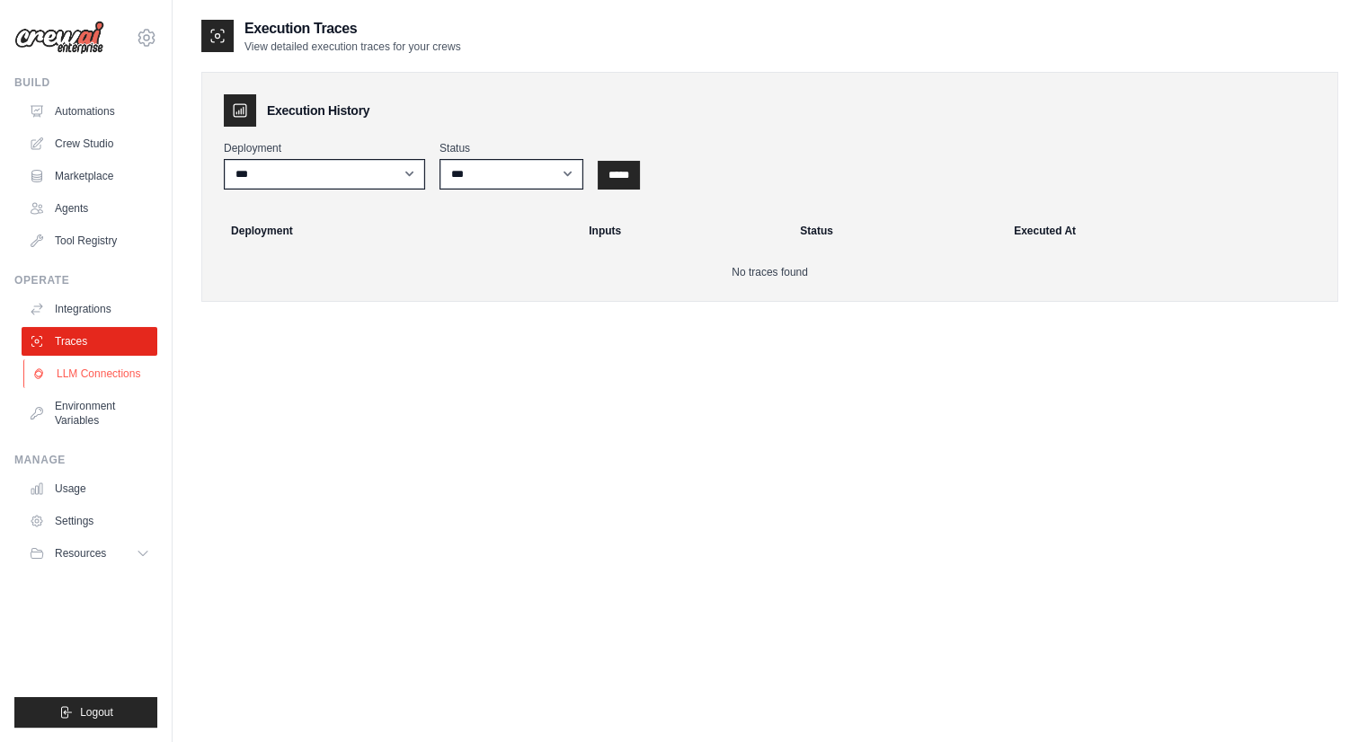
click at [96, 375] on link "LLM Connections" at bounding box center [91, 373] width 136 height 29
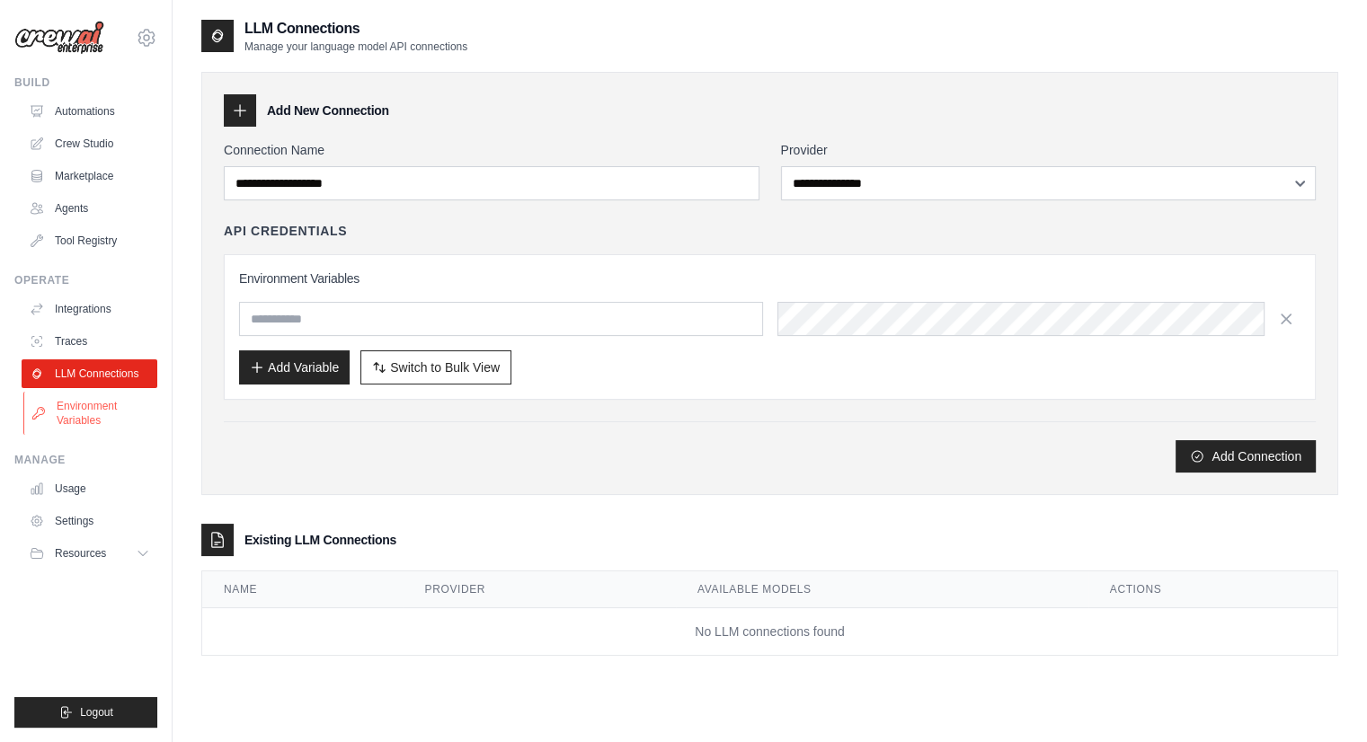
click at [100, 416] on link "Environment Variables" at bounding box center [91, 413] width 136 height 43
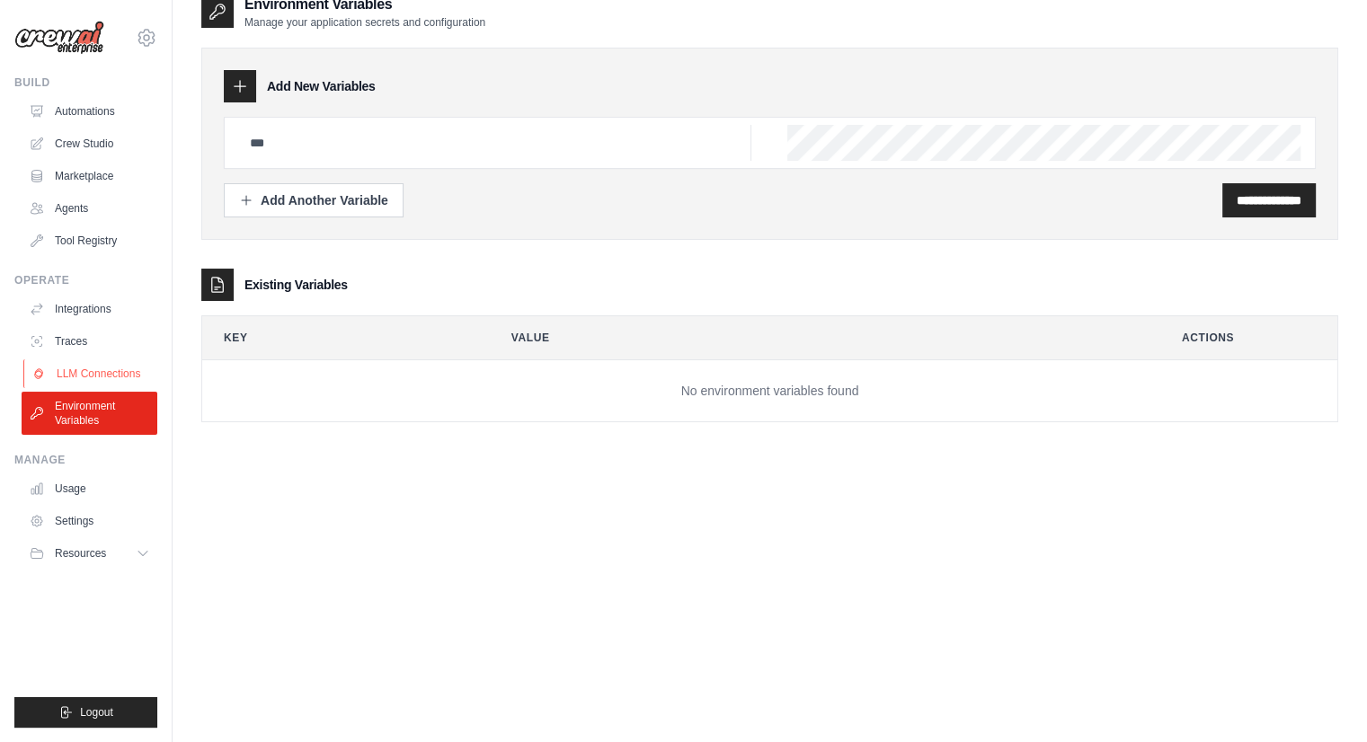
scroll to position [36, 0]
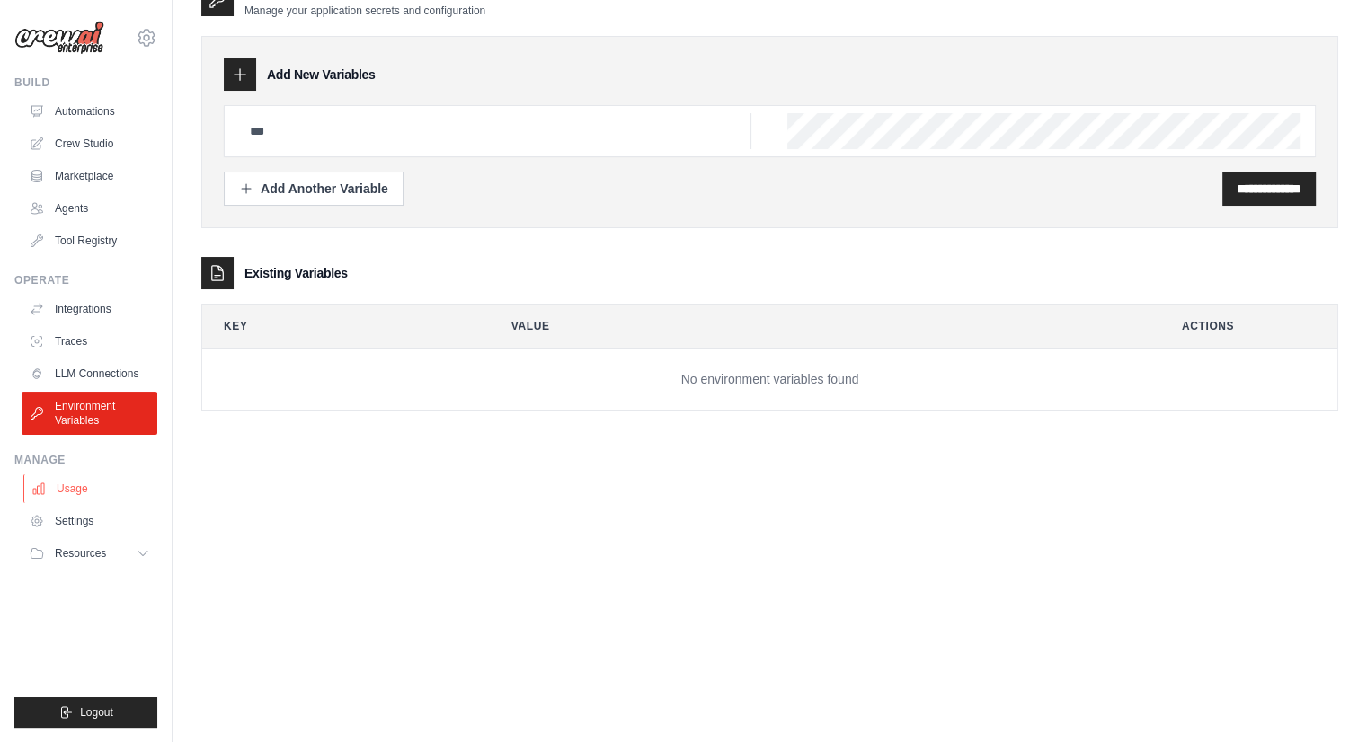
click at [75, 482] on link "Usage" at bounding box center [91, 489] width 136 height 29
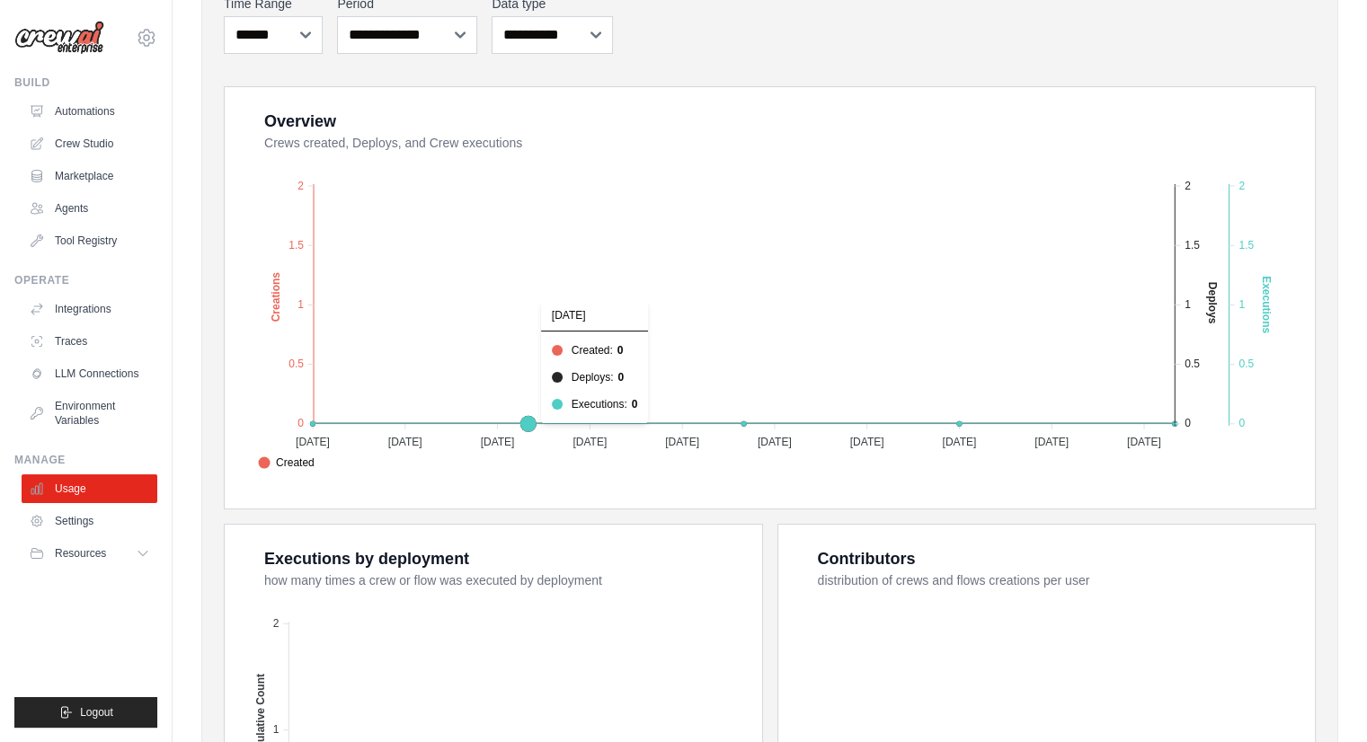
scroll to position [270, 0]
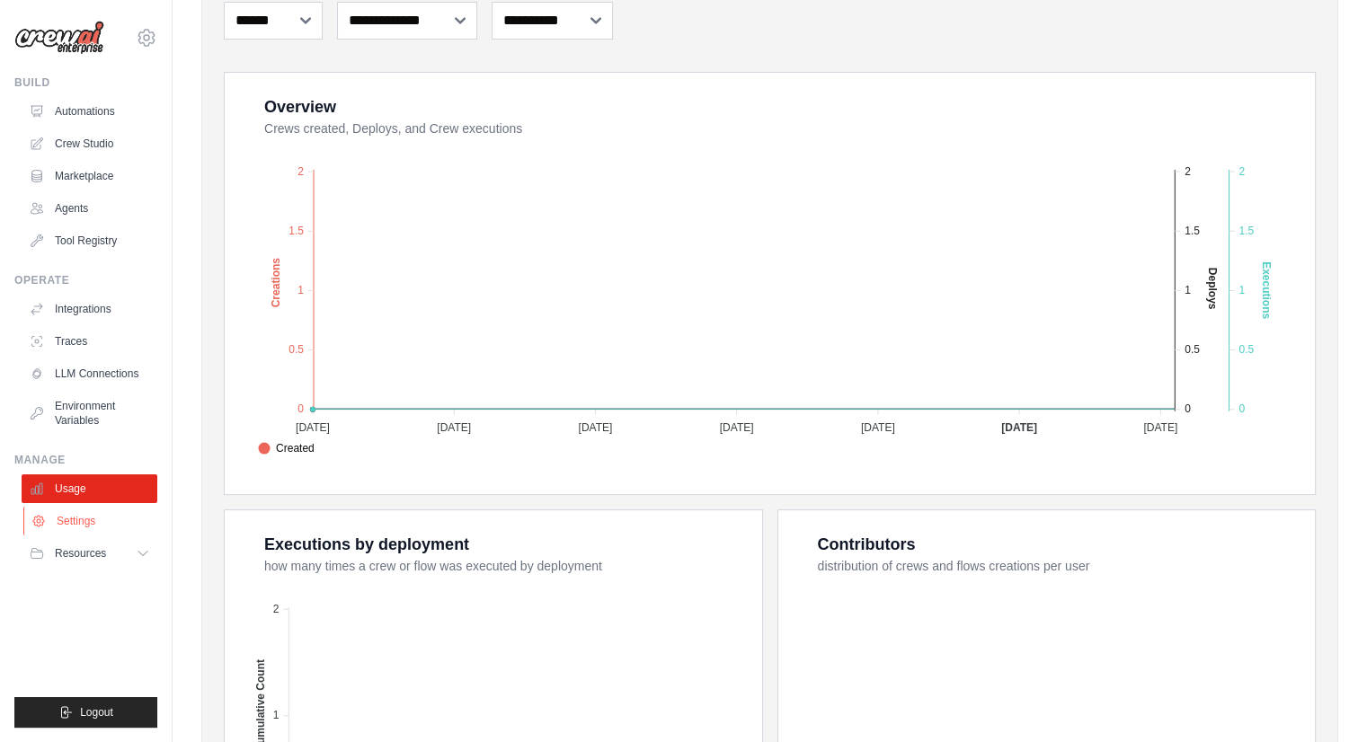
click at [117, 519] on link "Settings" at bounding box center [91, 521] width 136 height 29
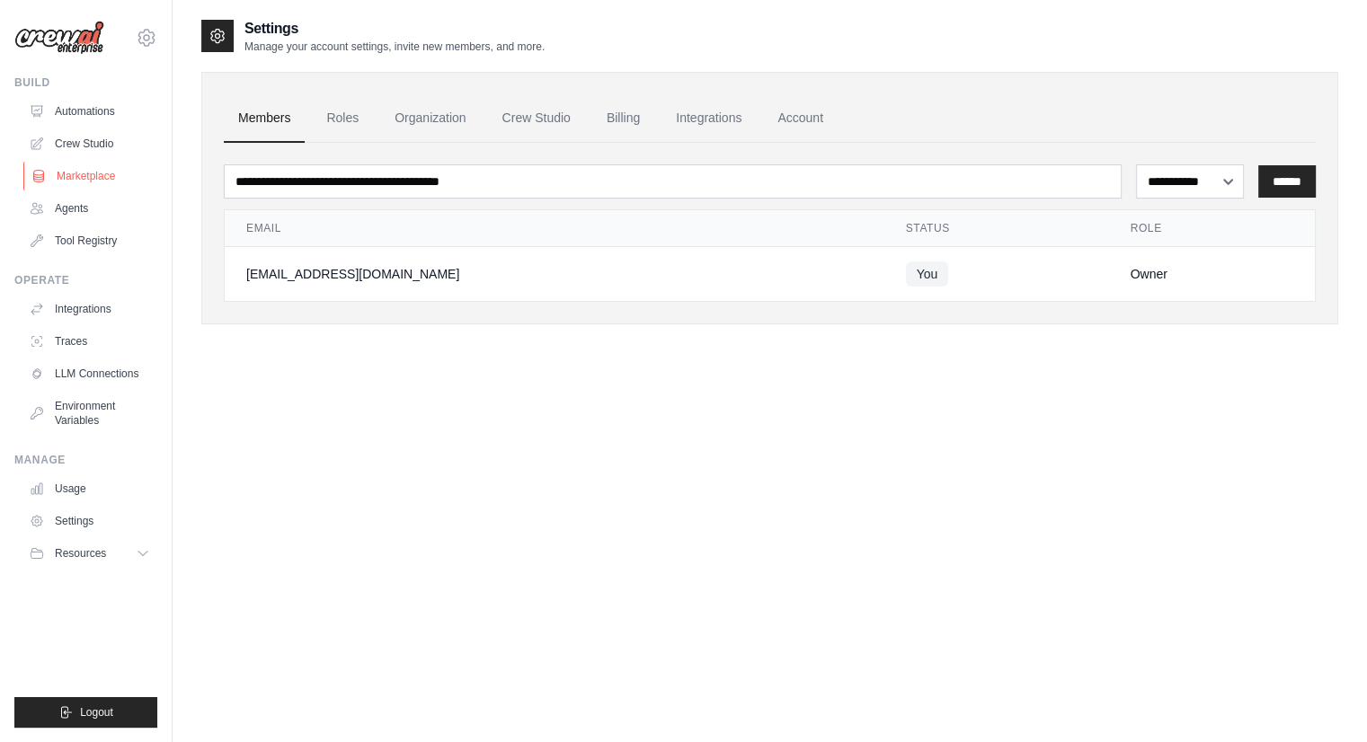
click at [91, 179] on link "Marketplace" at bounding box center [91, 176] width 136 height 29
